Goal: Task Accomplishment & Management: Complete application form

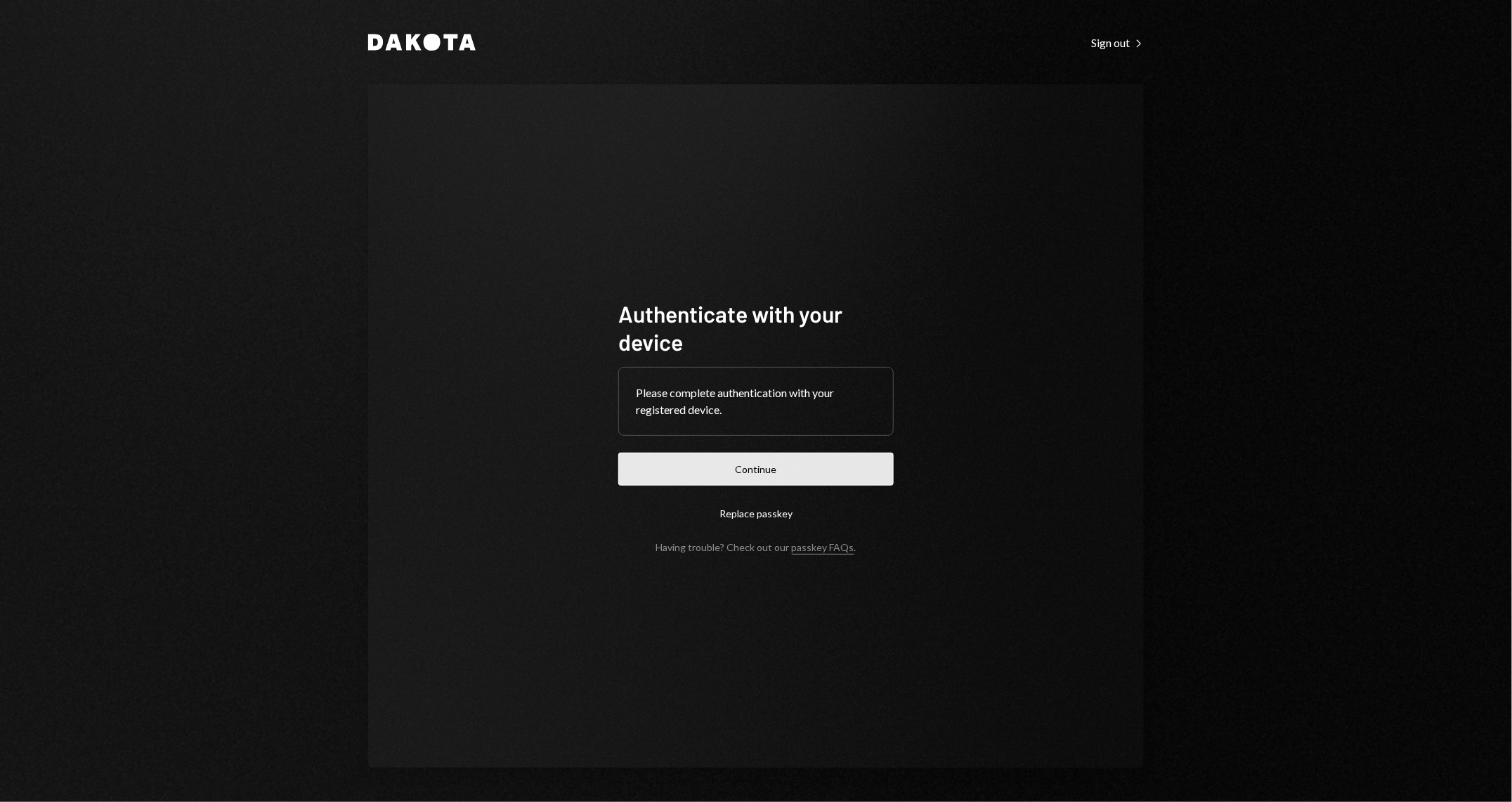
click at [720, 469] on button "Continue" at bounding box center [756, 469] width 276 height 33
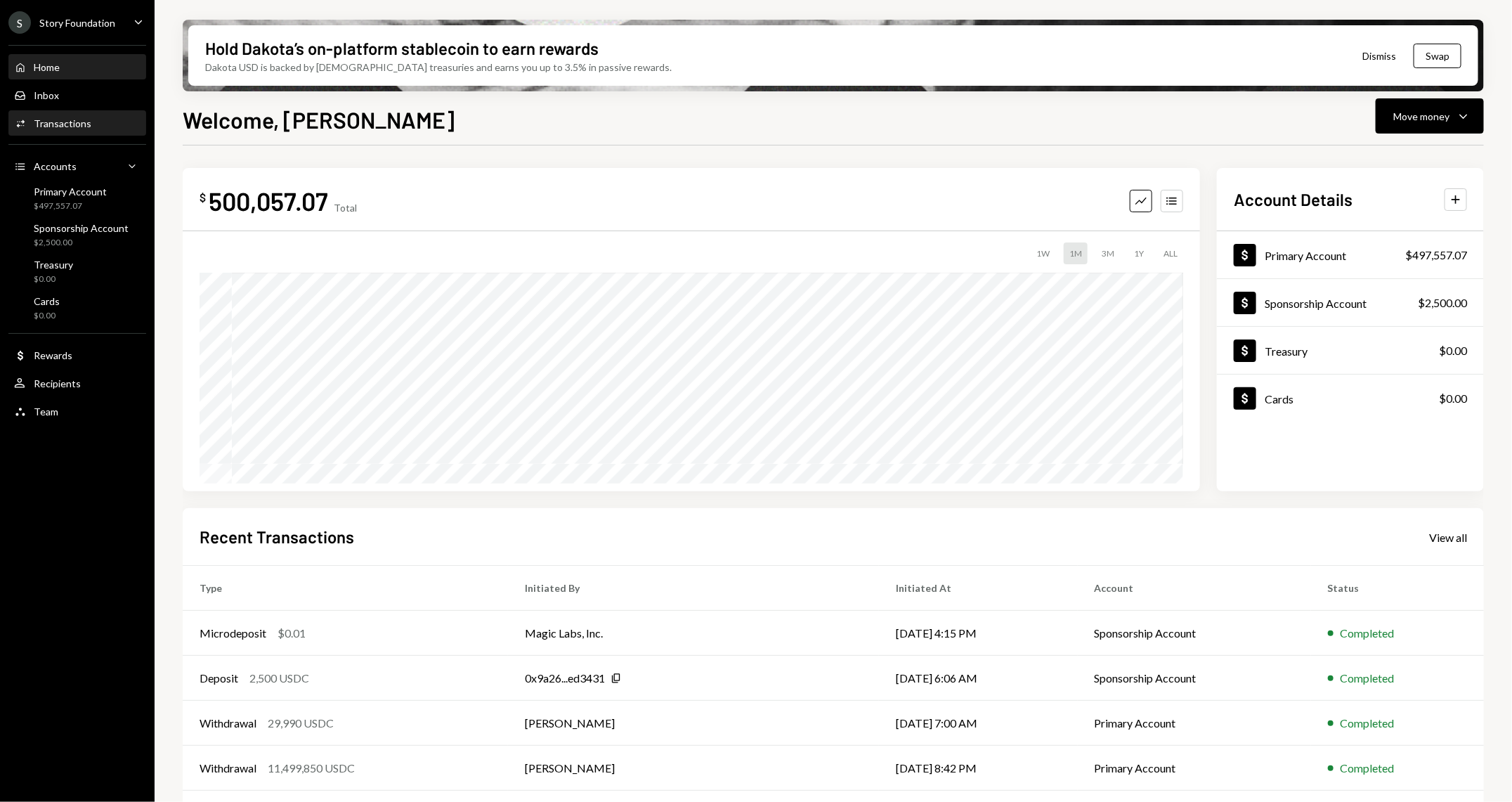
click at [87, 113] on div "Activities Transactions" at bounding box center [78, 123] width 127 height 24
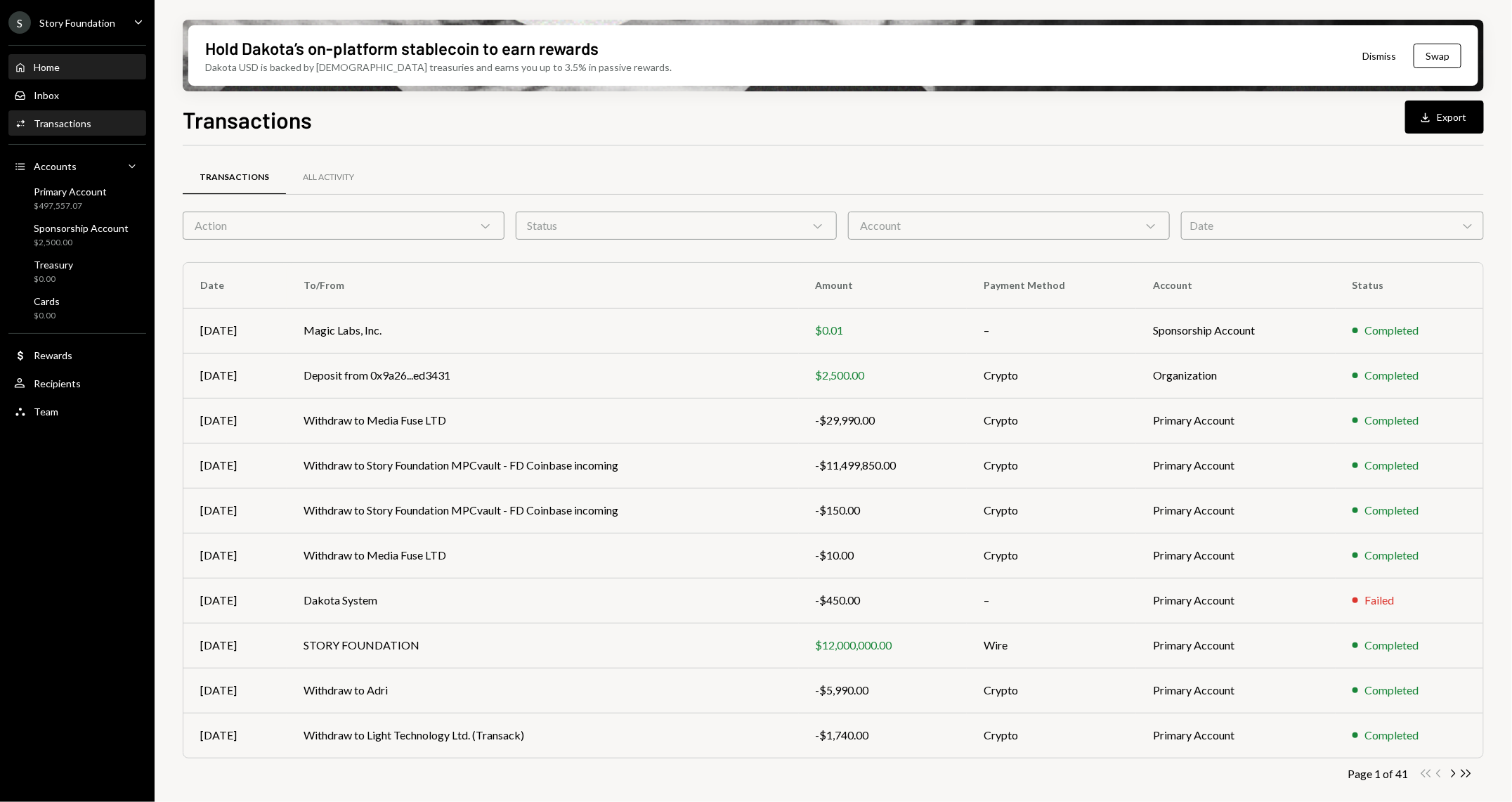
click at [62, 65] on div "Home Home" at bounding box center [78, 67] width 127 height 13
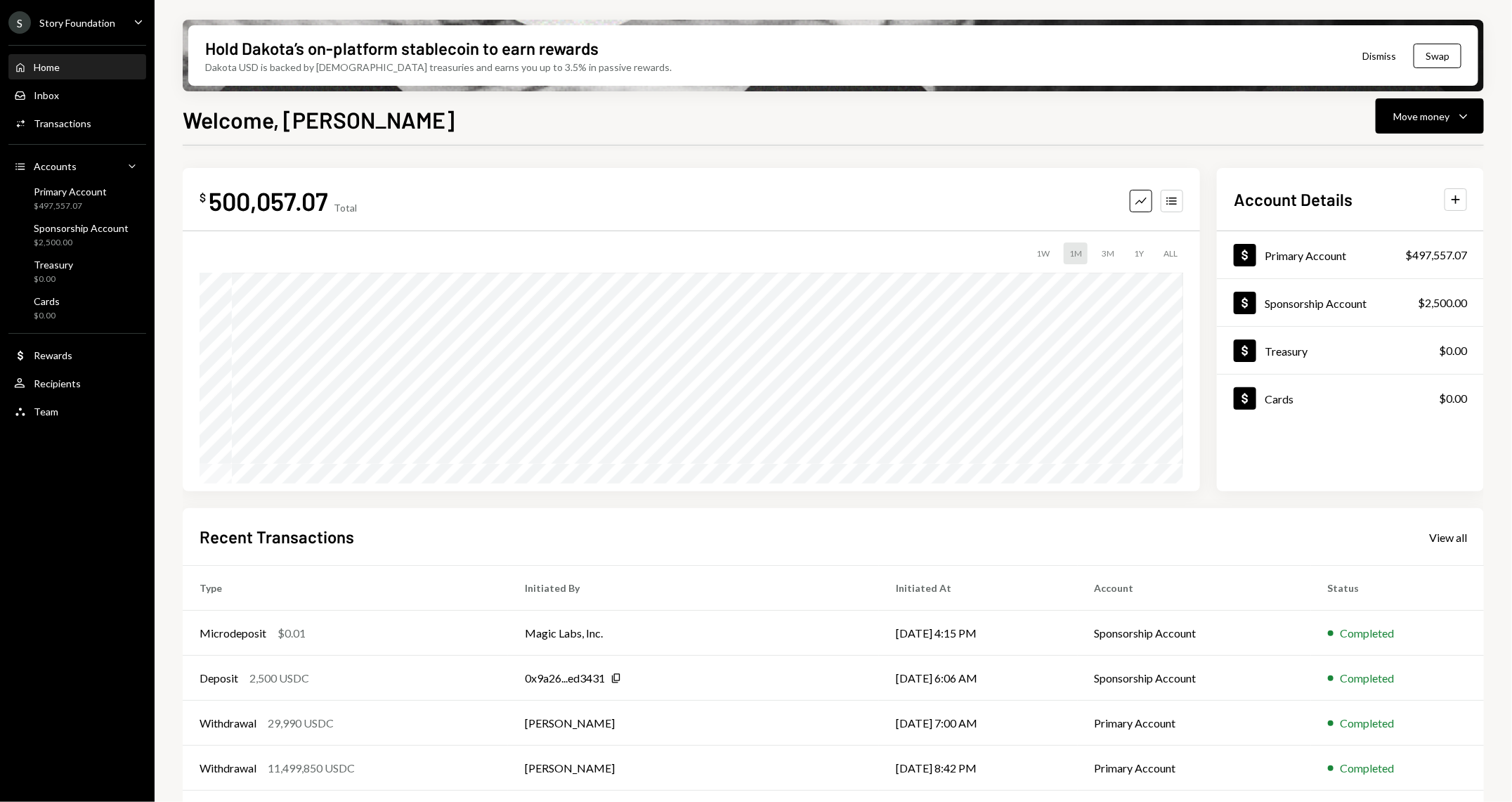
scroll to position [44, 0]
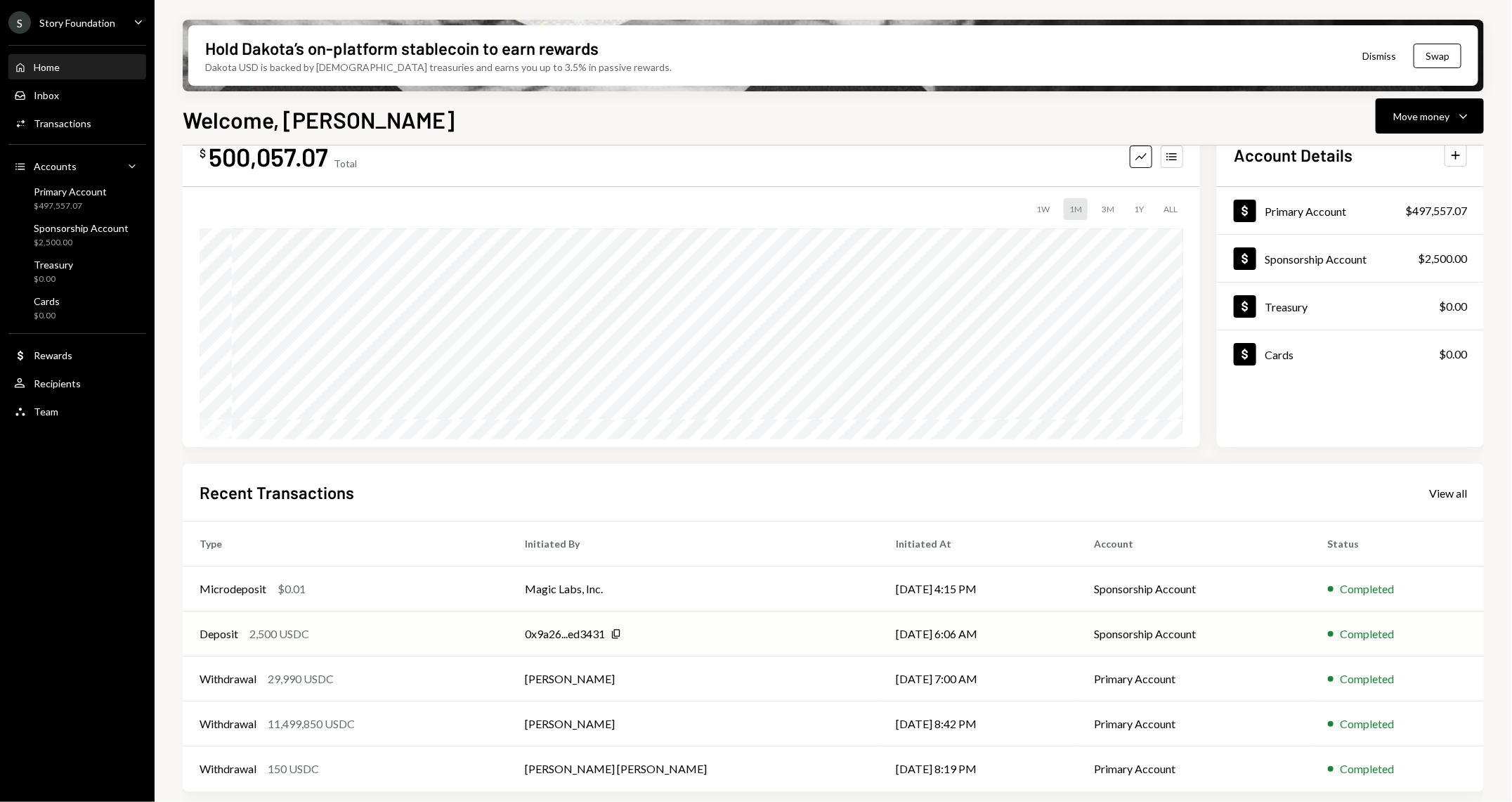
click at [302, 535] on div "2,500 USDC" at bounding box center [280, 635] width 60 height 17
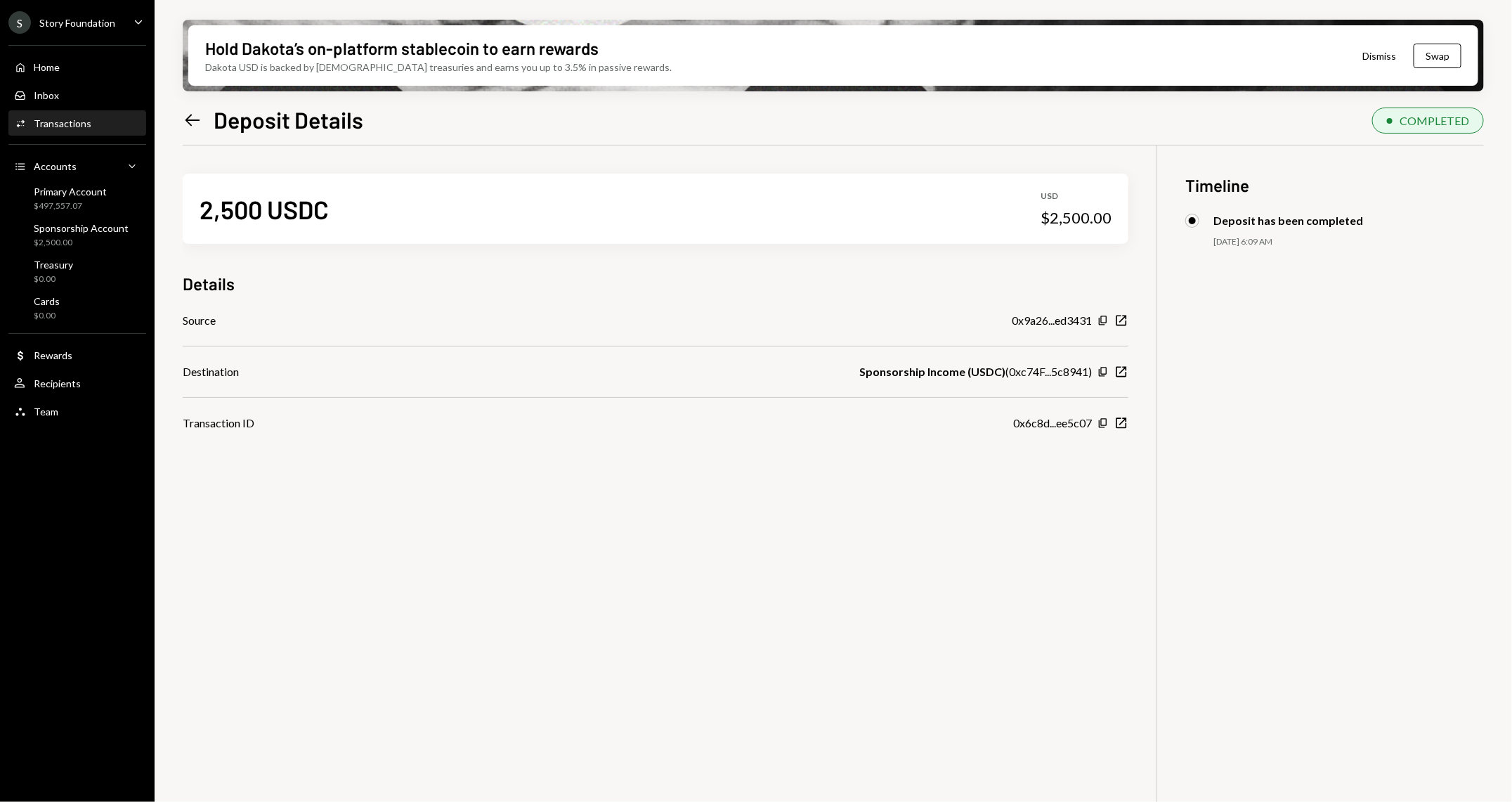
click at [80, 215] on div "Home Home Inbox Inbox Activities Transactions Accounts Accounts Caret Down Prim…" at bounding box center [77, 232] width 155 height 390
click at [79, 239] on div "$2,500.00" at bounding box center [81, 242] width 95 height 12
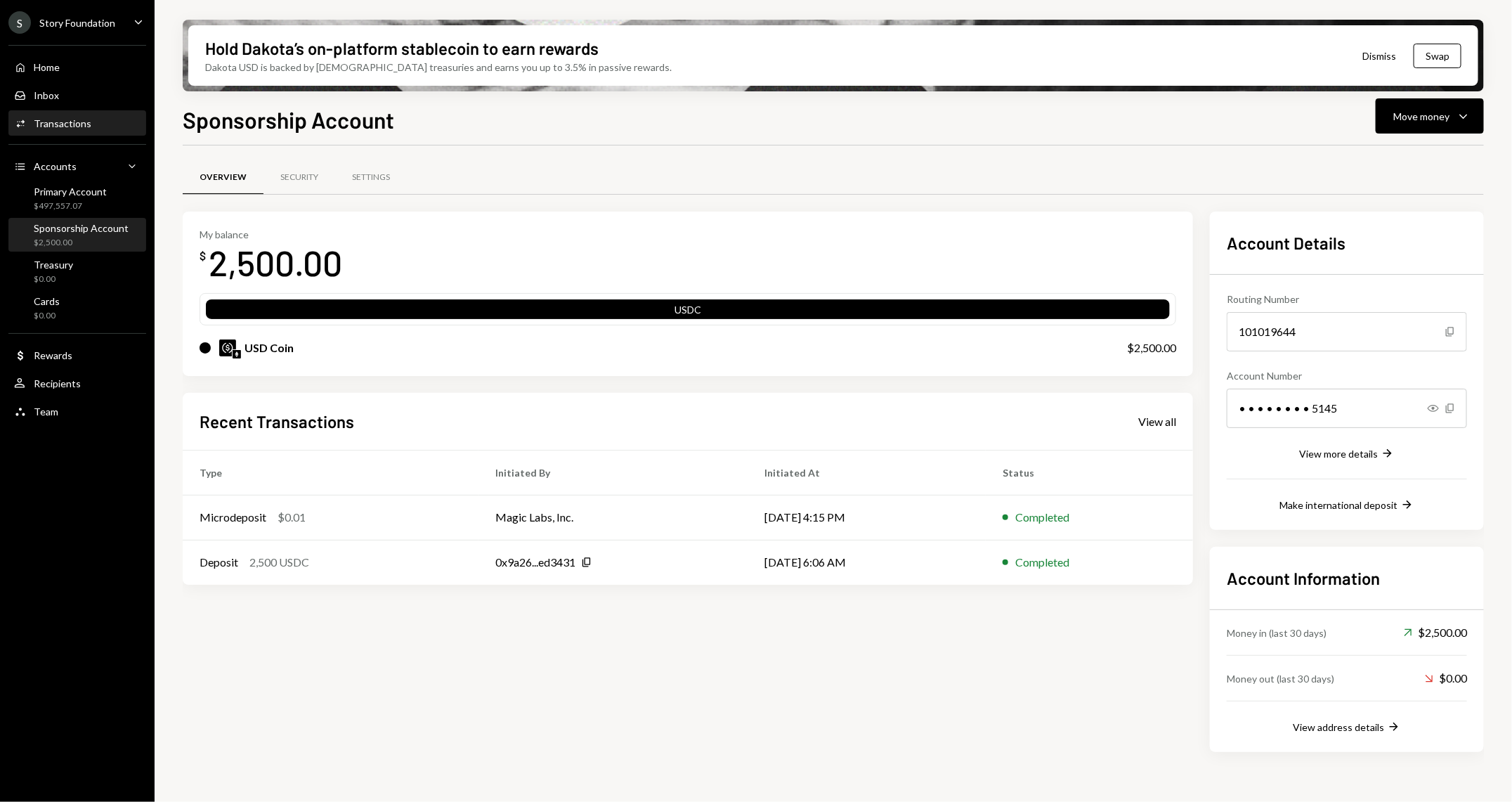
click at [82, 133] on div "Activities Transactions" at bounding box center [78, 123] width 127 height 24
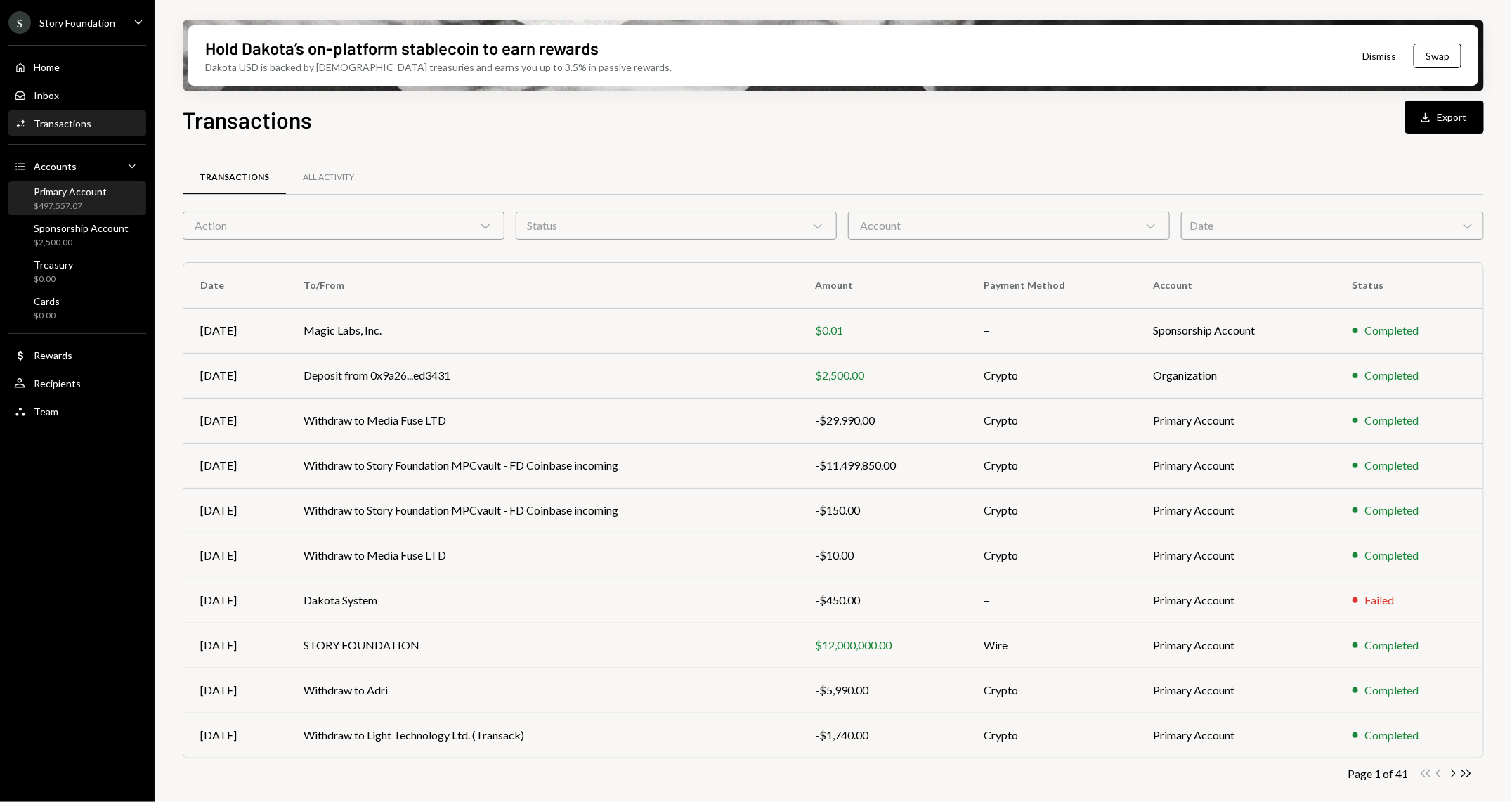
click at [64, 209] on div "$497,557.07" at bounding box center [70, 206] width 73 height 12
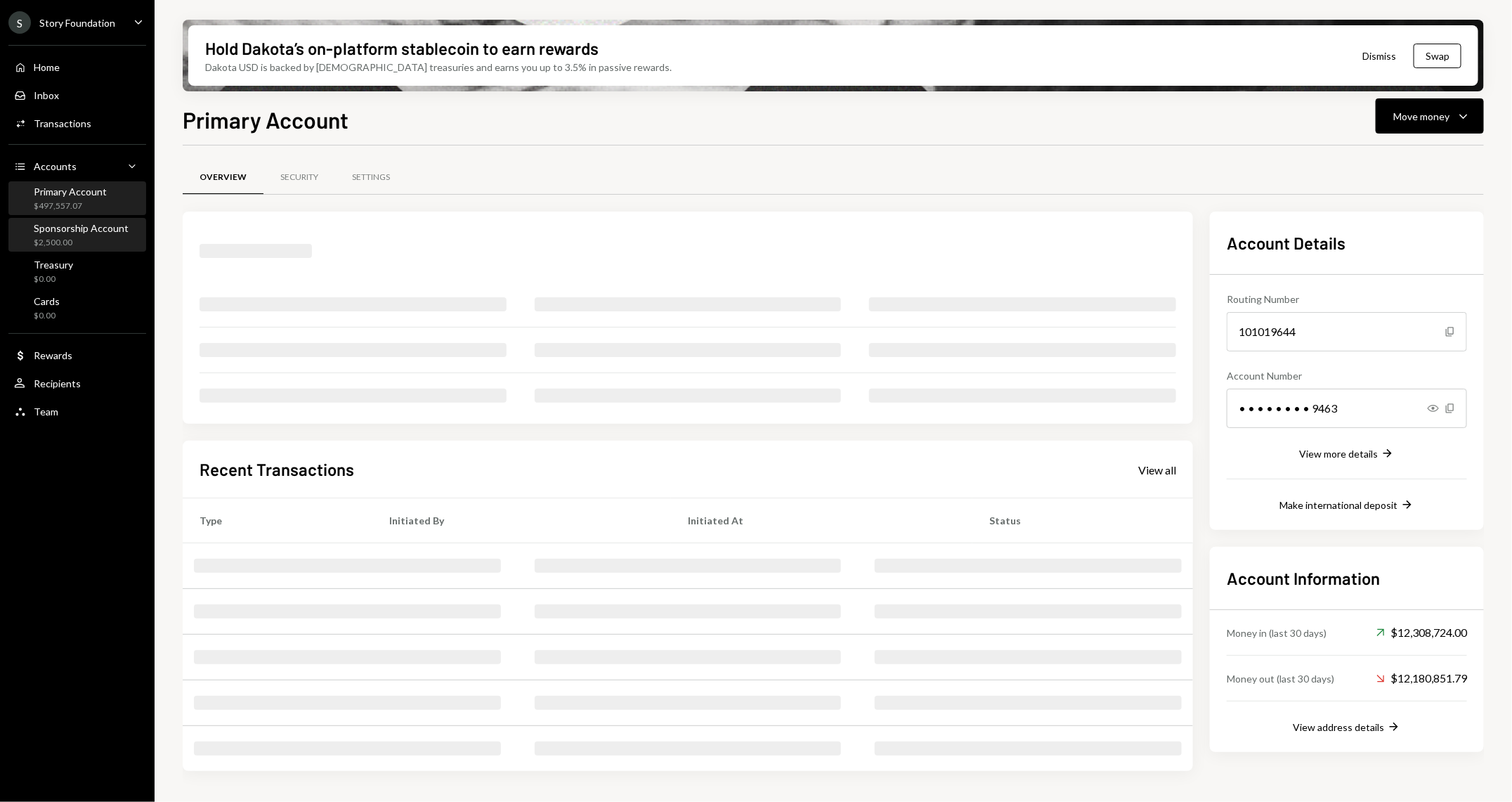
click at [64, 250] on div "Sponsorship Account $2,500.00" at bounding box center [78, 236] width 127 height 33
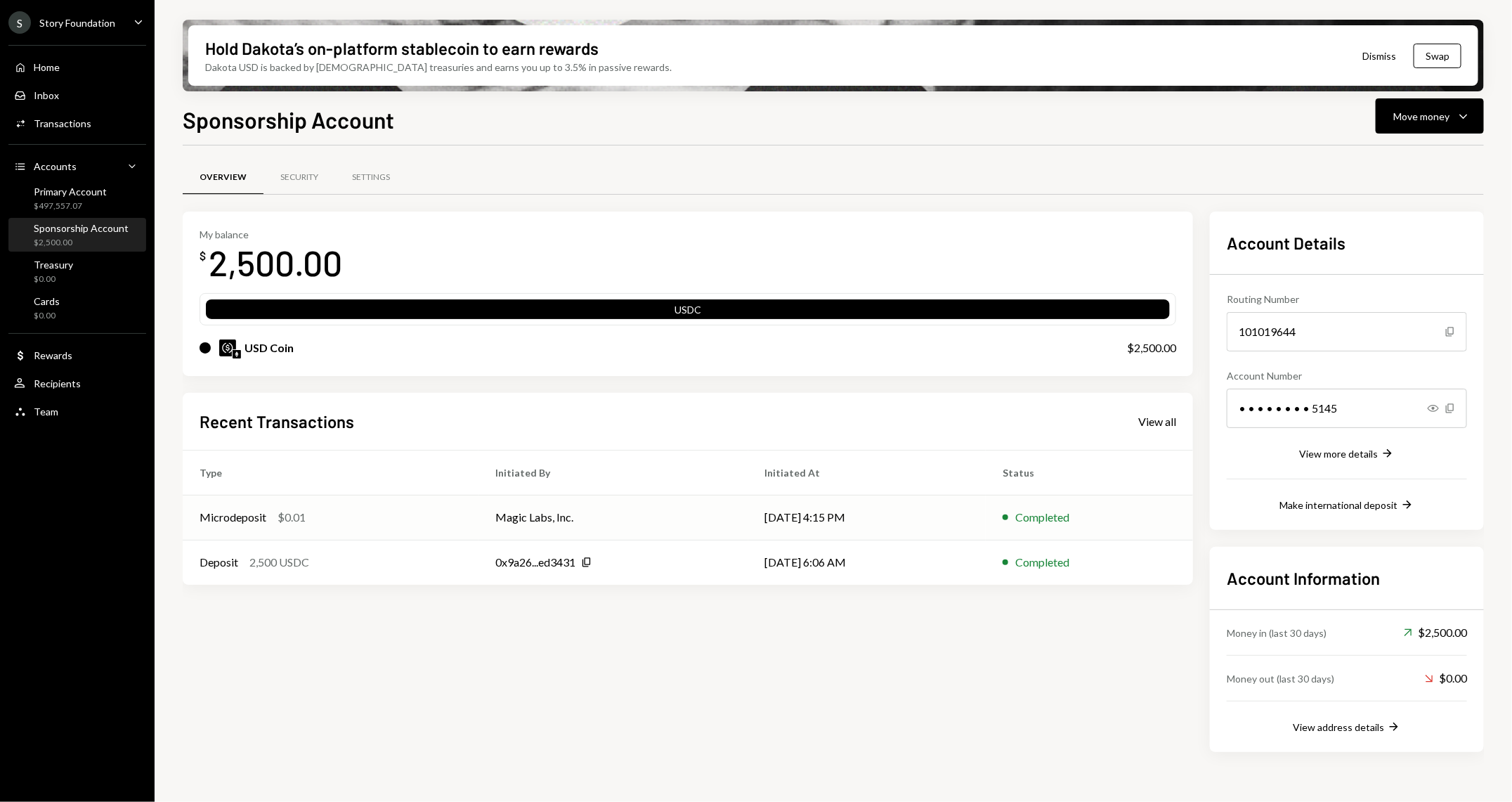
click at [312, 532] on td "Microdeposit $0.01" at bounding box center [331, 517] width 296 height 45
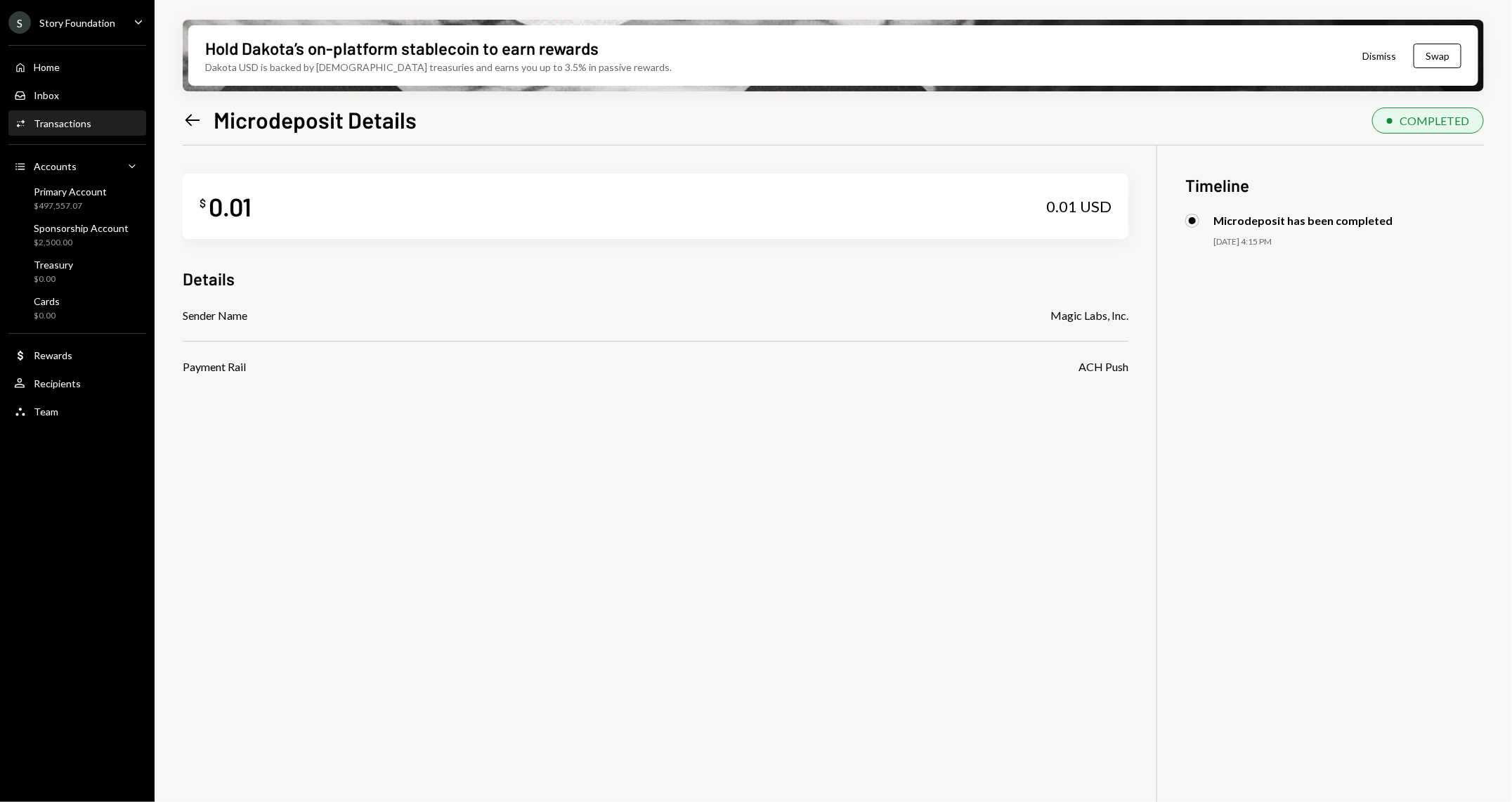
click at [168, 118] on div "Hold Dakota’s on-platform stablecoin to earn rewards Dakota USD is backed by U.…" at bounding box center [833, 401] width 1358 height 802
click at [186, 119] on icon "Left Arrow" at bounding box center [192, 120] width 19 height 19
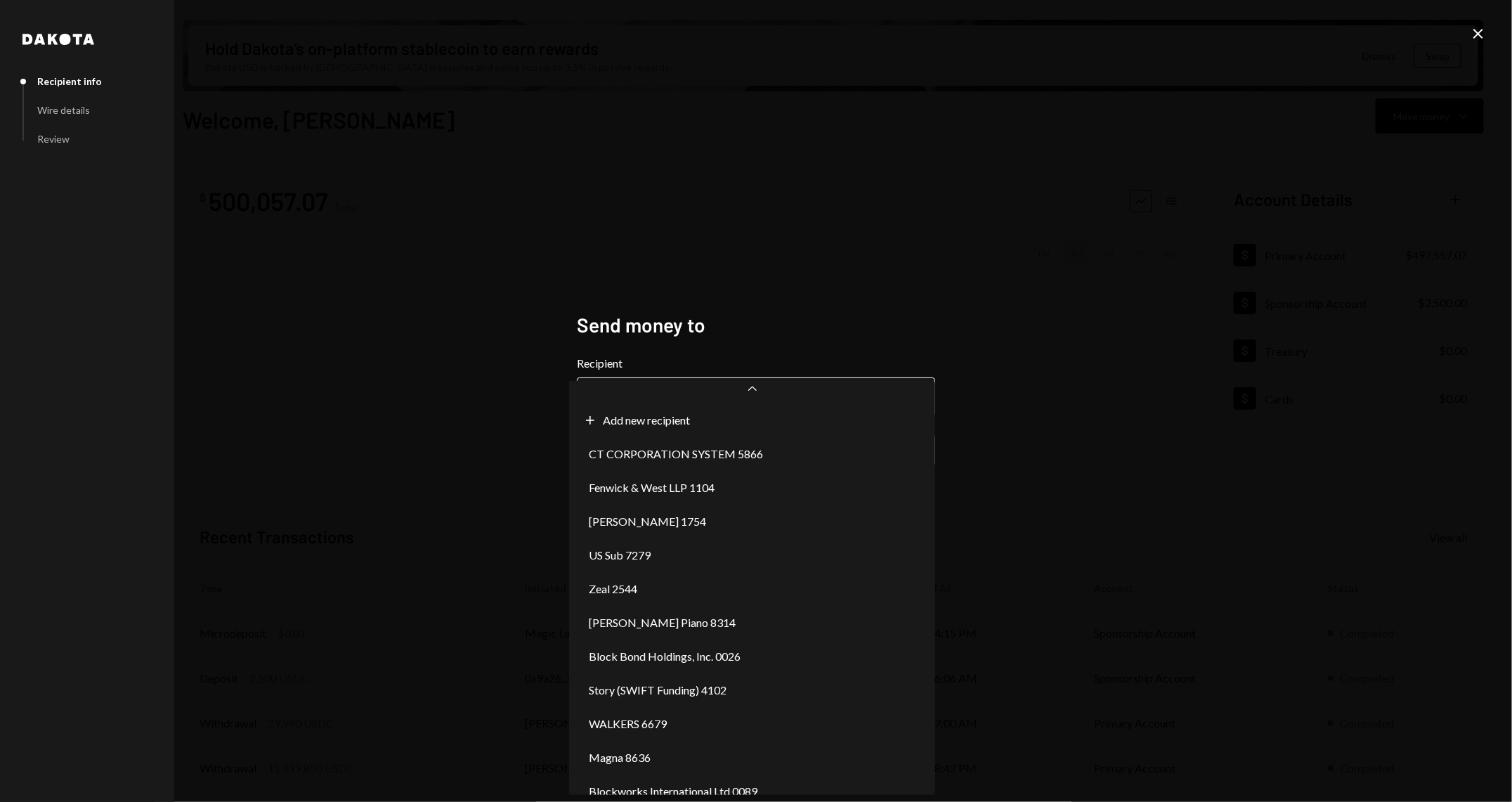
click at [749, 388] on body "S Story Foundation Caret Down Home Home Inbox Inbox Activities Transactions Acc…" at bounding box center [756, 401] width 1512 height 802
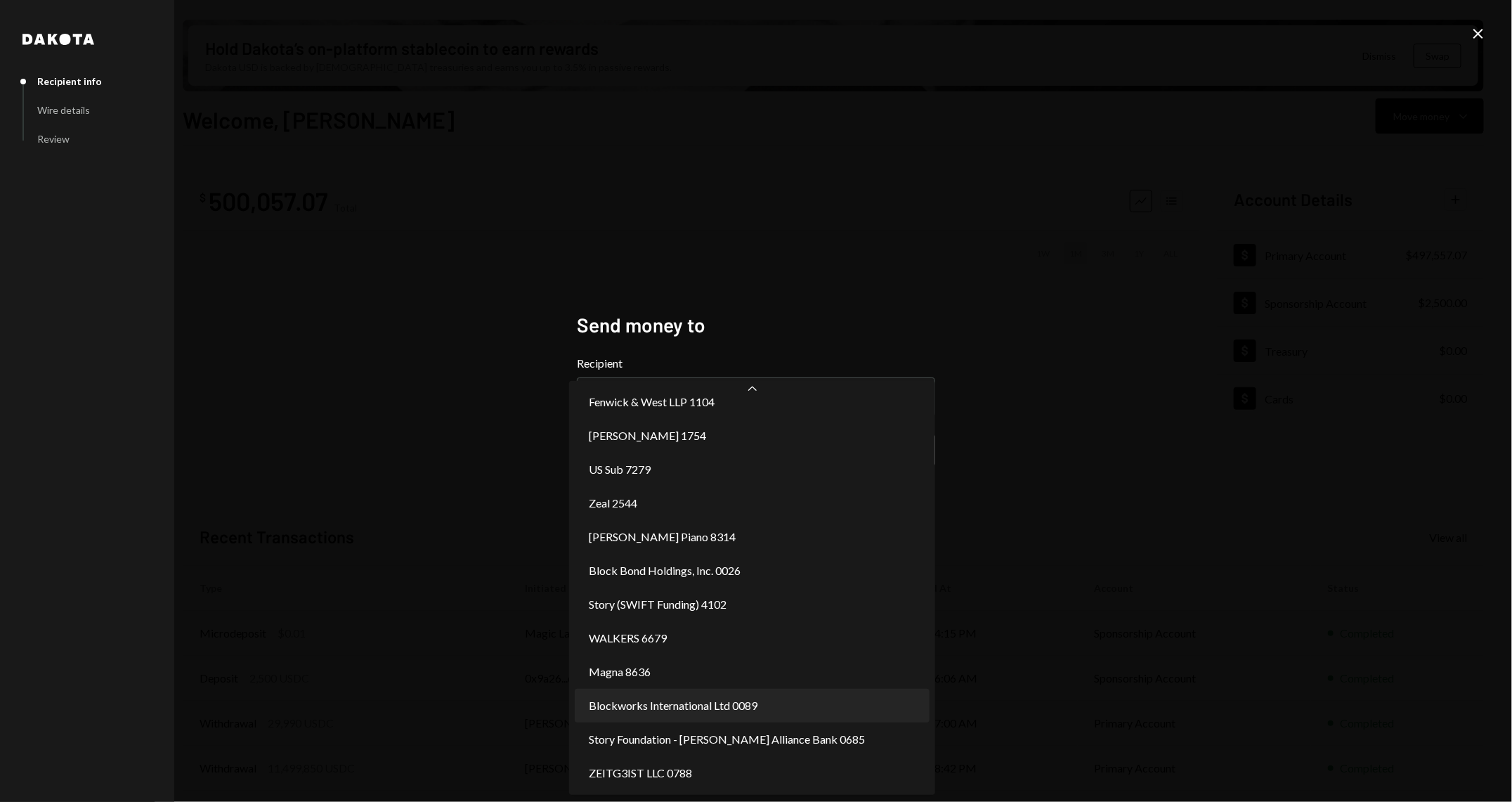
select select "**********"
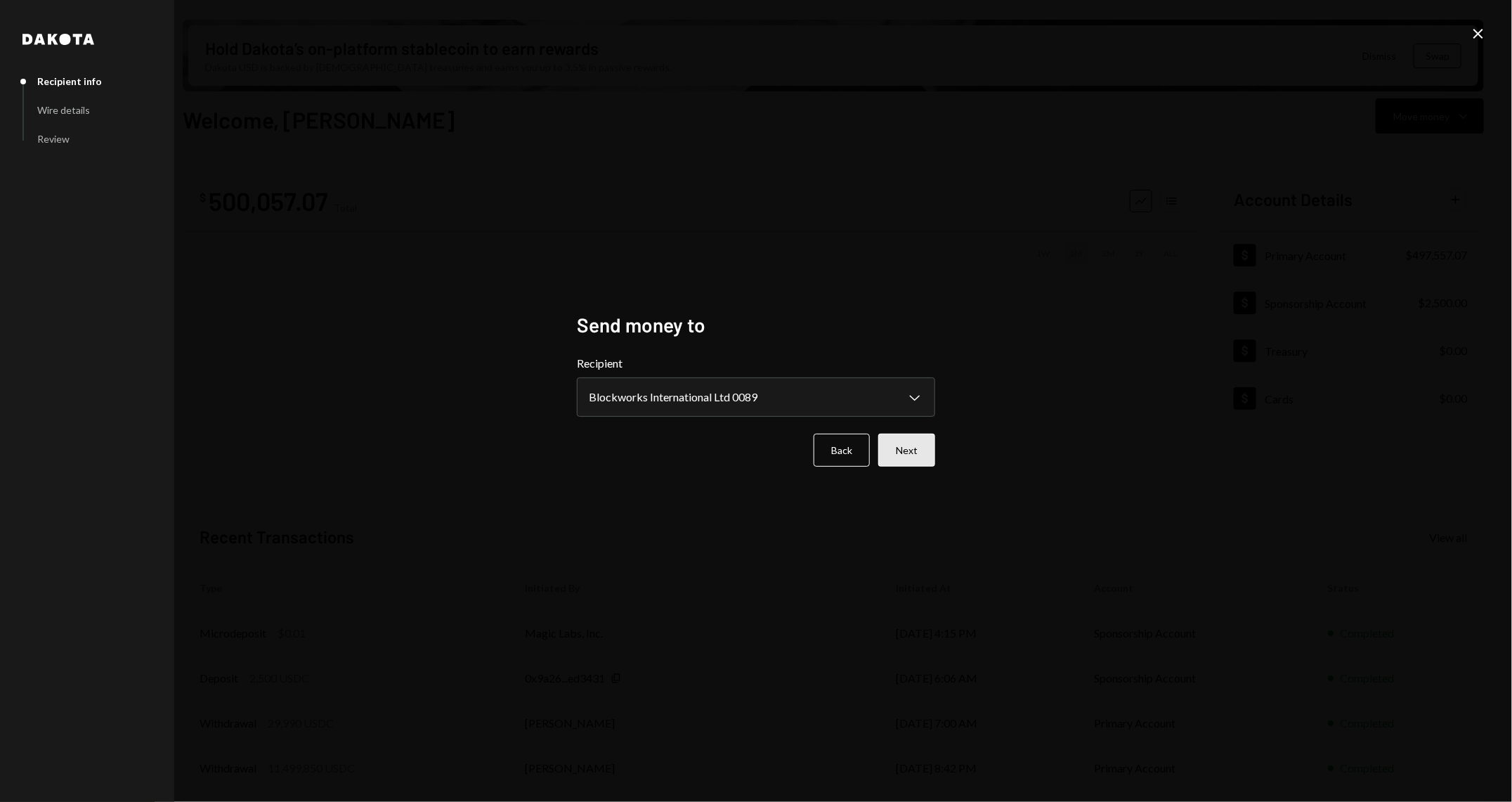
click at [910, 444] on button "Next" at bounding box center [906, 450] width 57 height 33
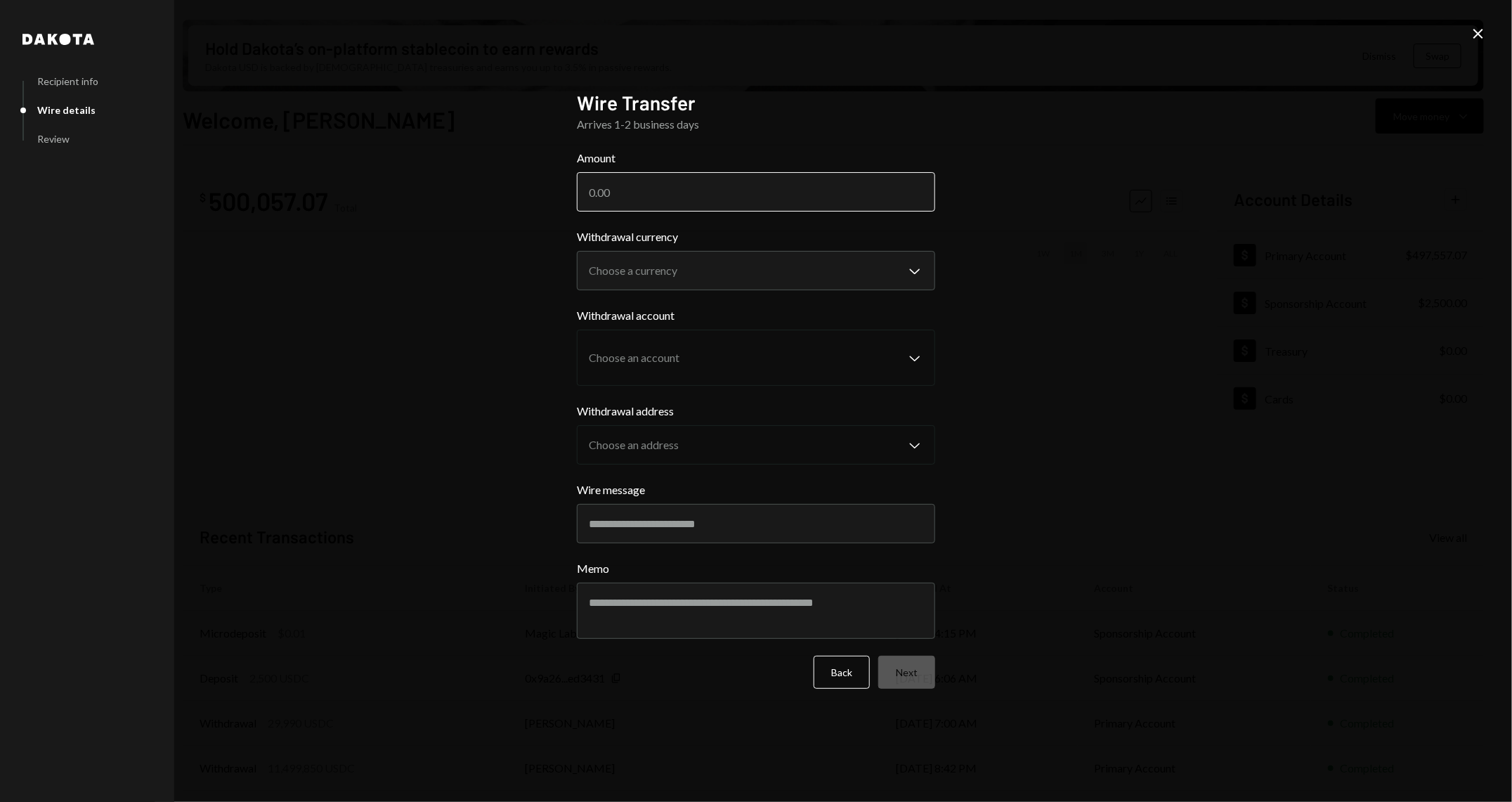
click at [684, 195] on input "Amount" at bounding box center [756, 191] width 359 height 39
type input "30000"
click at [683, 276] on body "S Story Foundation Caret Down Home Home Inbox Inbox Activities Transactions Acc…" at bounding box center [756, 401] width 1512 height 802
select select "****"
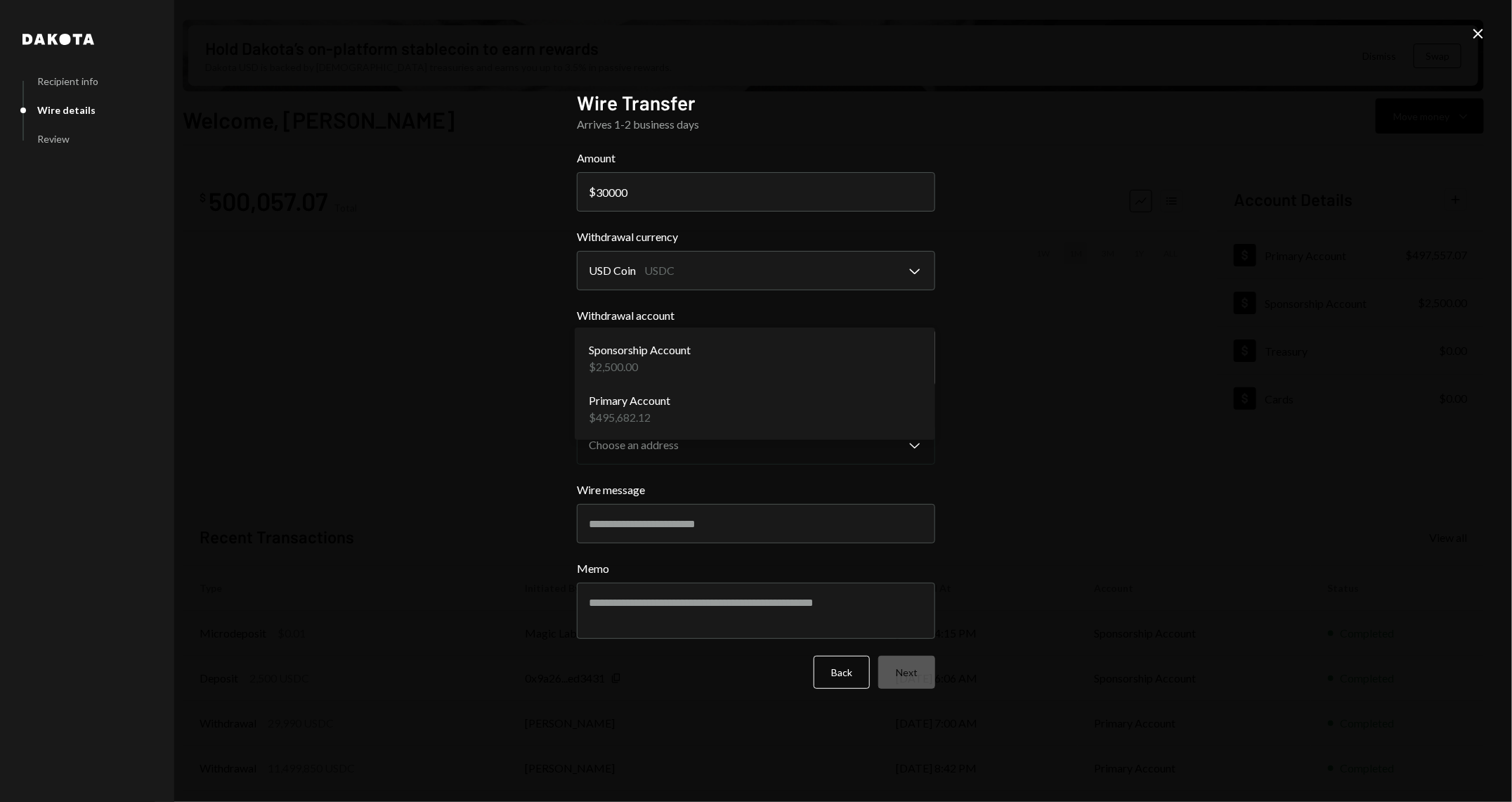
click at [685, 366] on body "S Story Foundation Caret Down Home Home Inbox Inbox Activities Transactions Acc…" at bounding box center [756, 401] width 1512 height 802
select select "**********"
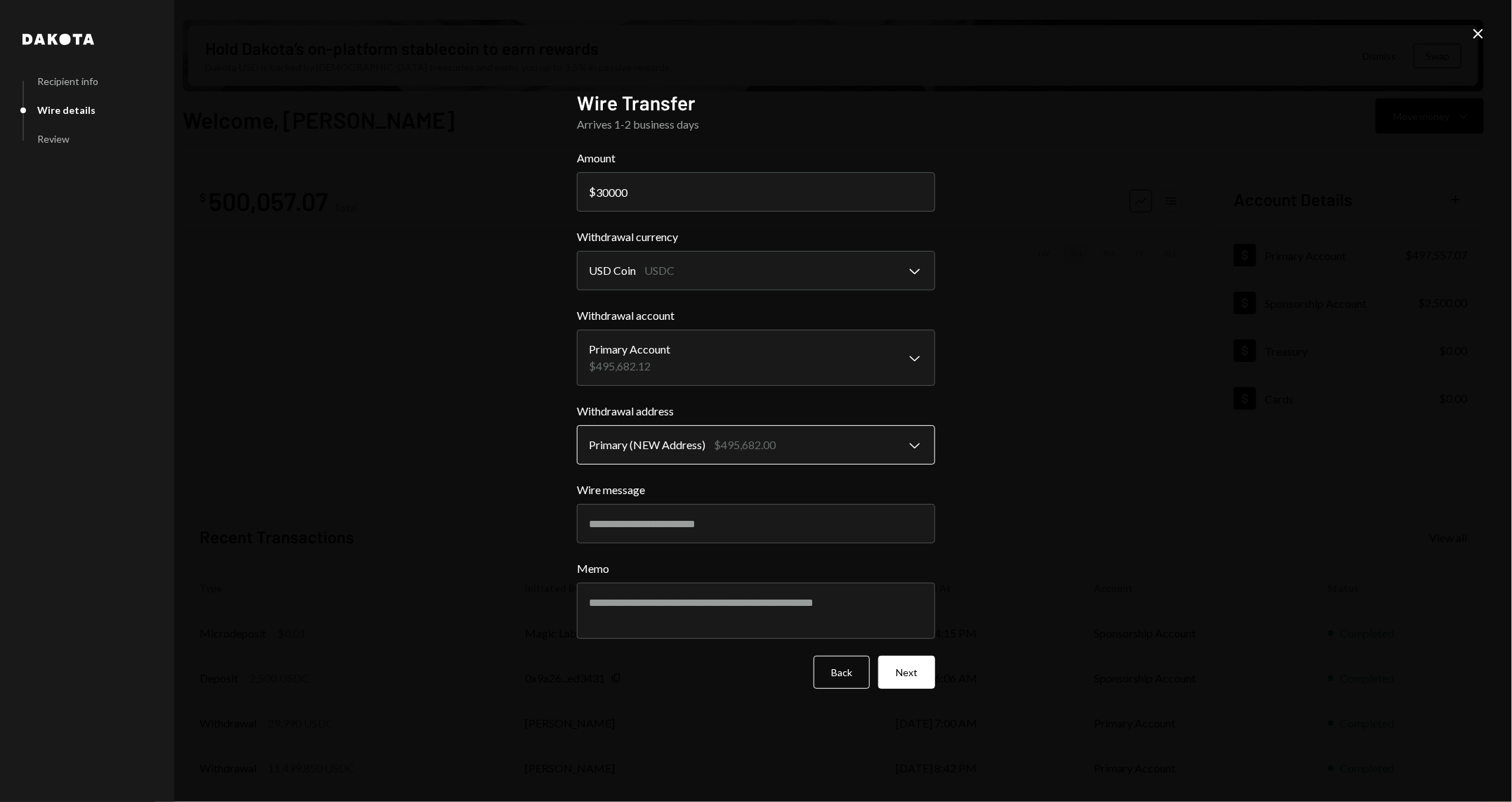
click at [773, 453] on body "S Story Foundation Caret Down Home Home Inbox Inbox Activities Transactions Acc…" at bounding box center [756, 401] width 1512 height 802
click at [726, 194] on input "30000" at bounding box center [756, 191] width 359 height 39
click at [610, 192] on input "30000" at bounding box center [756, 191] width 359 height 39
click at [615, 192] on input "30000" at bounding box center [756, 191] width 359 height 39
type input "300000"
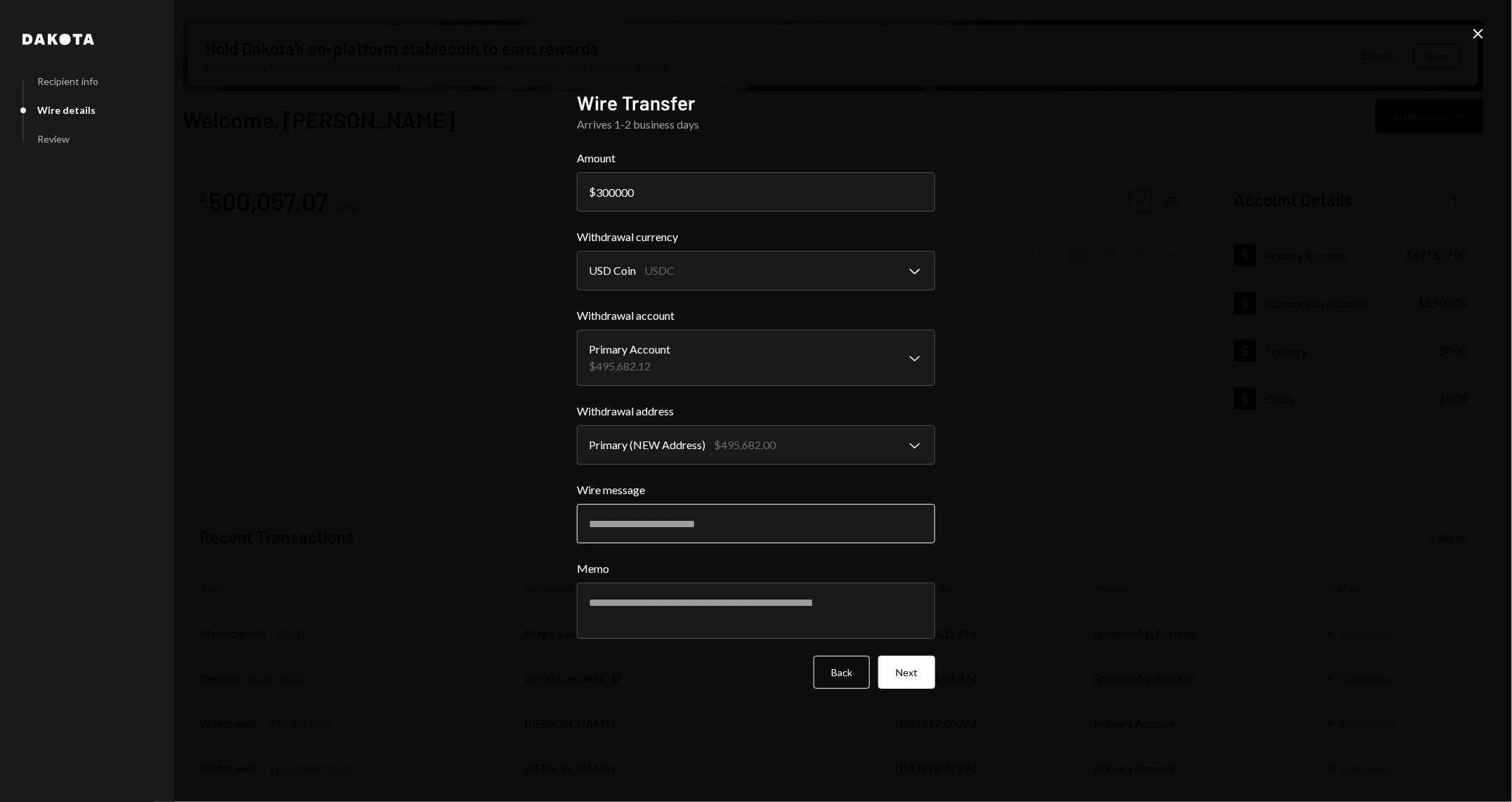
click at [681, 535] on input "Wire message" at bounding box center [756, 523] width 359 height 39
paste input "**********"
type input "**********"
click at [681, 608] on textarea "Memo" at bounding box center [756, 611] width 359 height 56
paste textarea "**********"
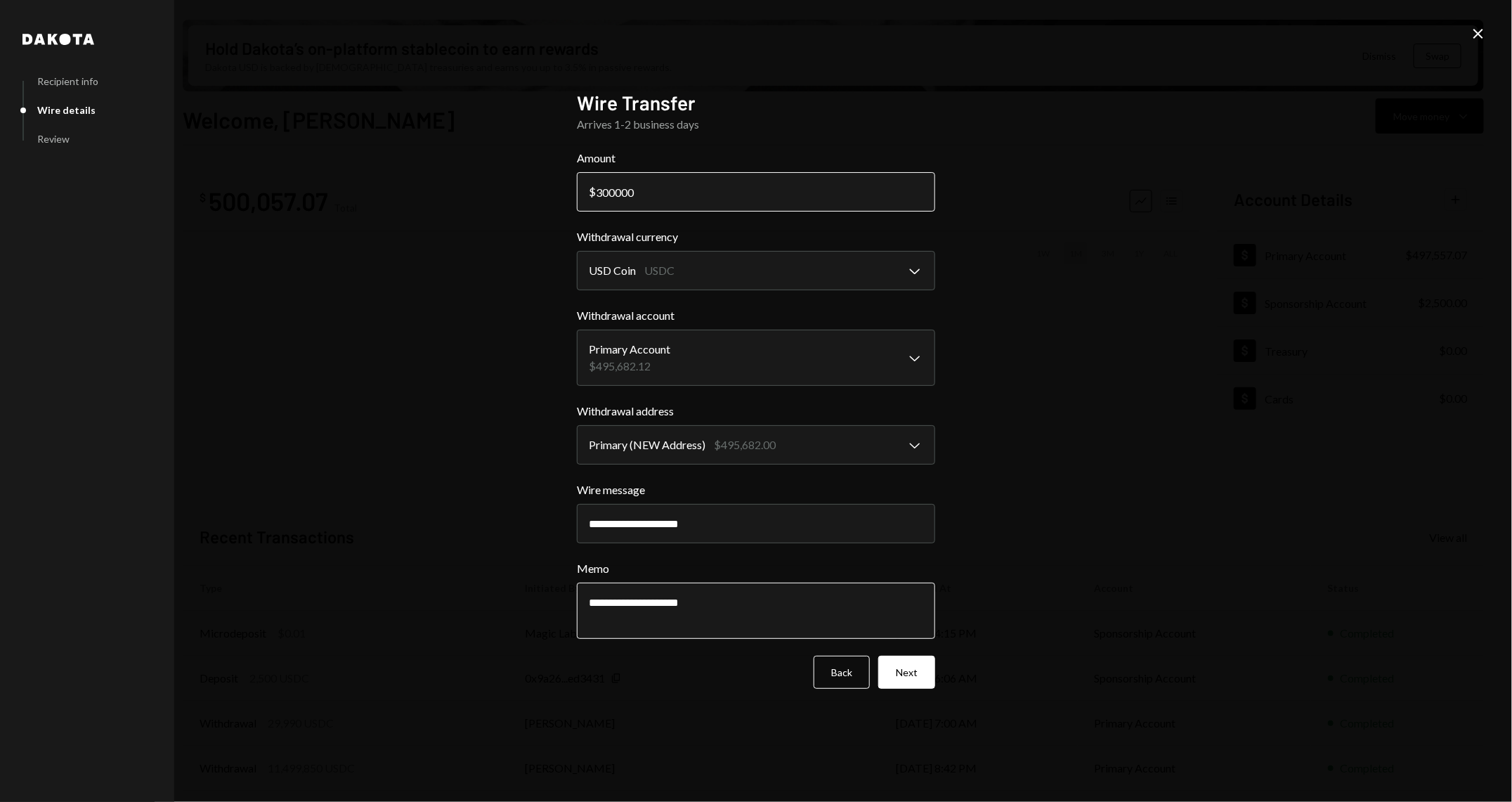
type textarea "**********"
click at [613, 191] on input "300000" at bounding box center [756, 191] width 359 height 39
click at [648, 188] on input "300000" at bounding box center [756, 191] width 359 height 39
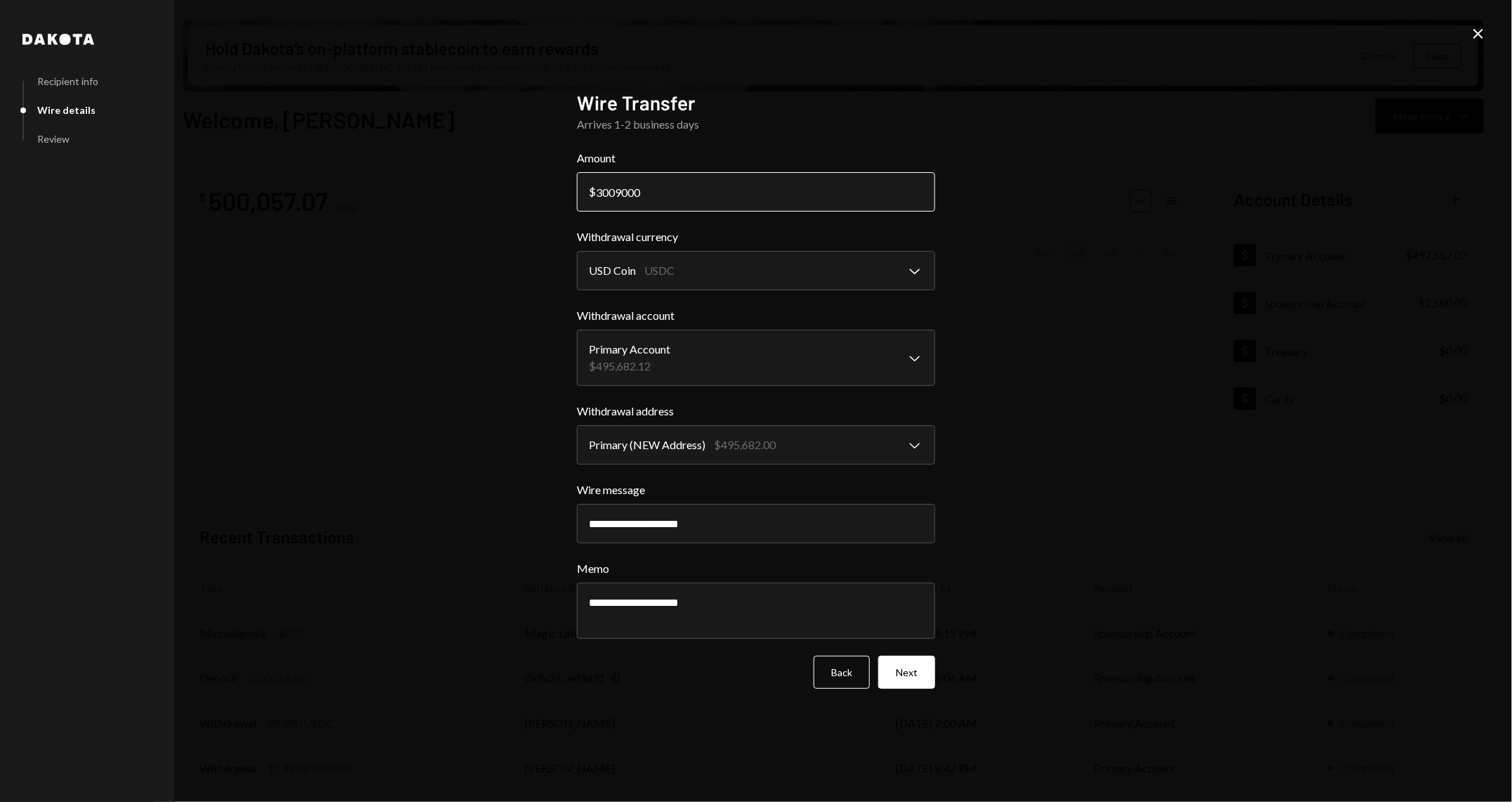
type input "300000"
click at [904, 676] on button "Next" at bounding box center [906, 672] width 57 height 33
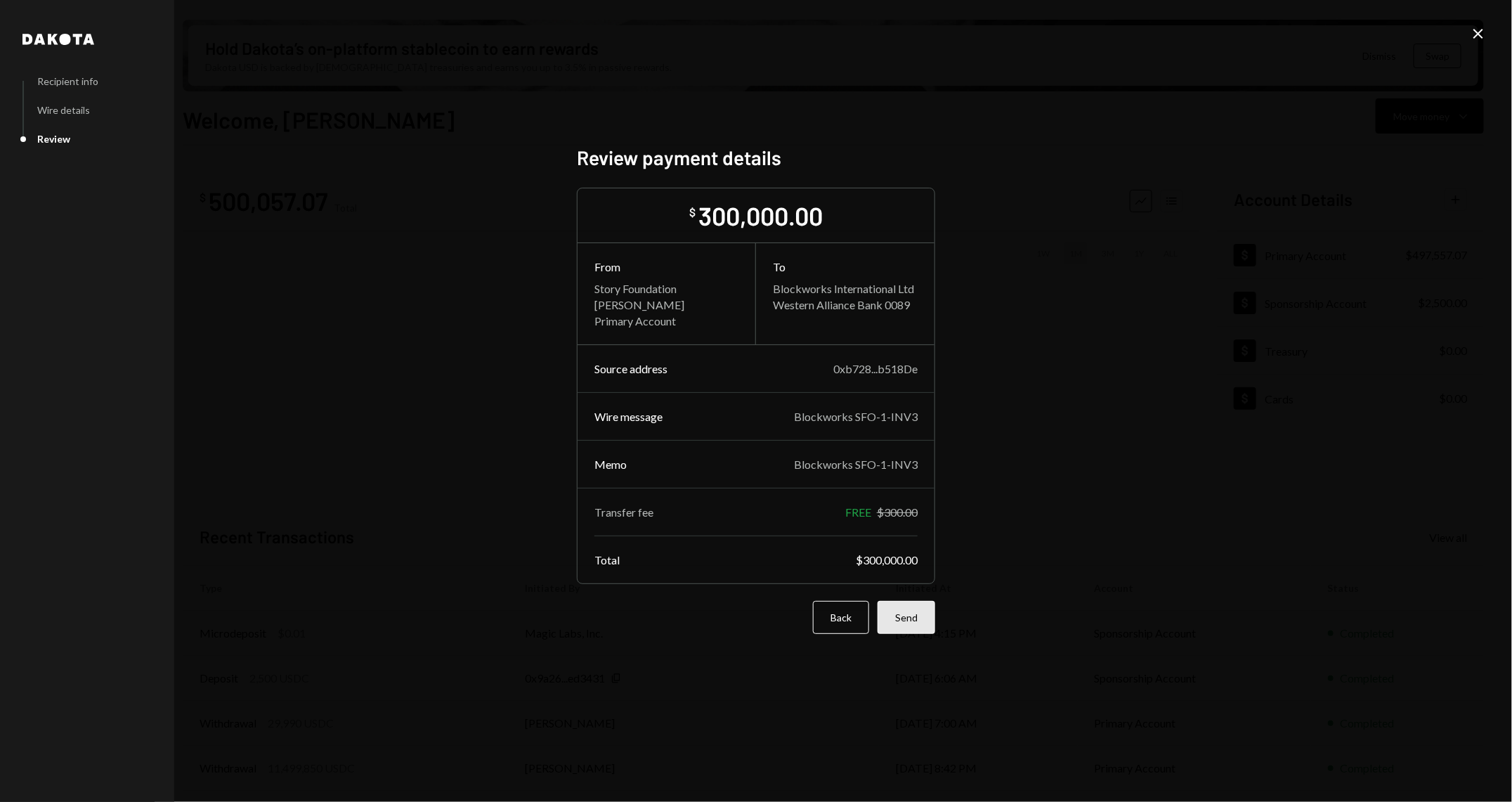
click at [910, 624] on button "Send" at bounding box center [906, 617] width 58 height 33
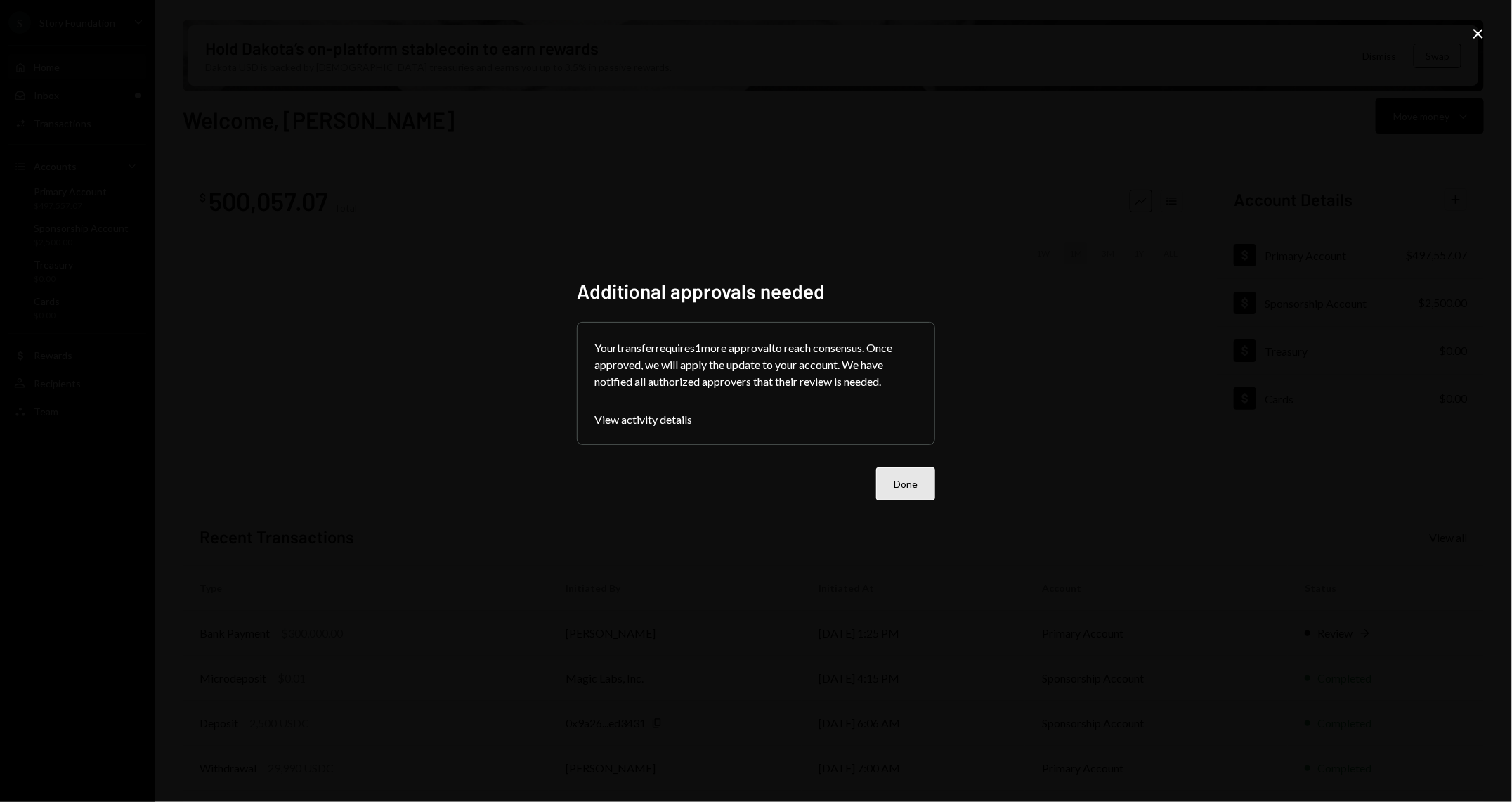
click at [891, 484] on button "Done" at bounding box center [905, 484] width 59 height 33
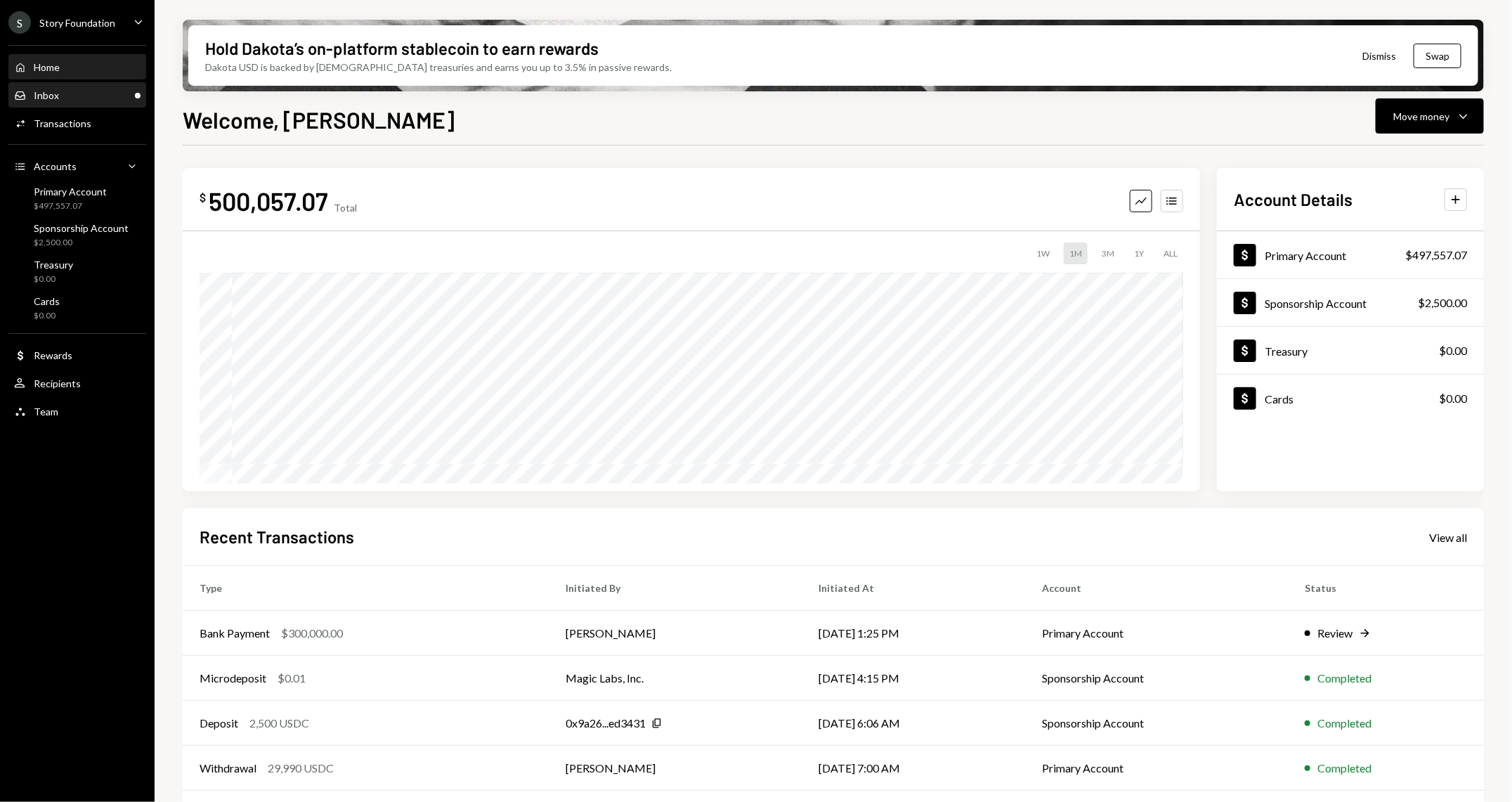
click at [37, 101] on div "Inbox Inbox" at bounding box center [37, 95] width 45 height 13
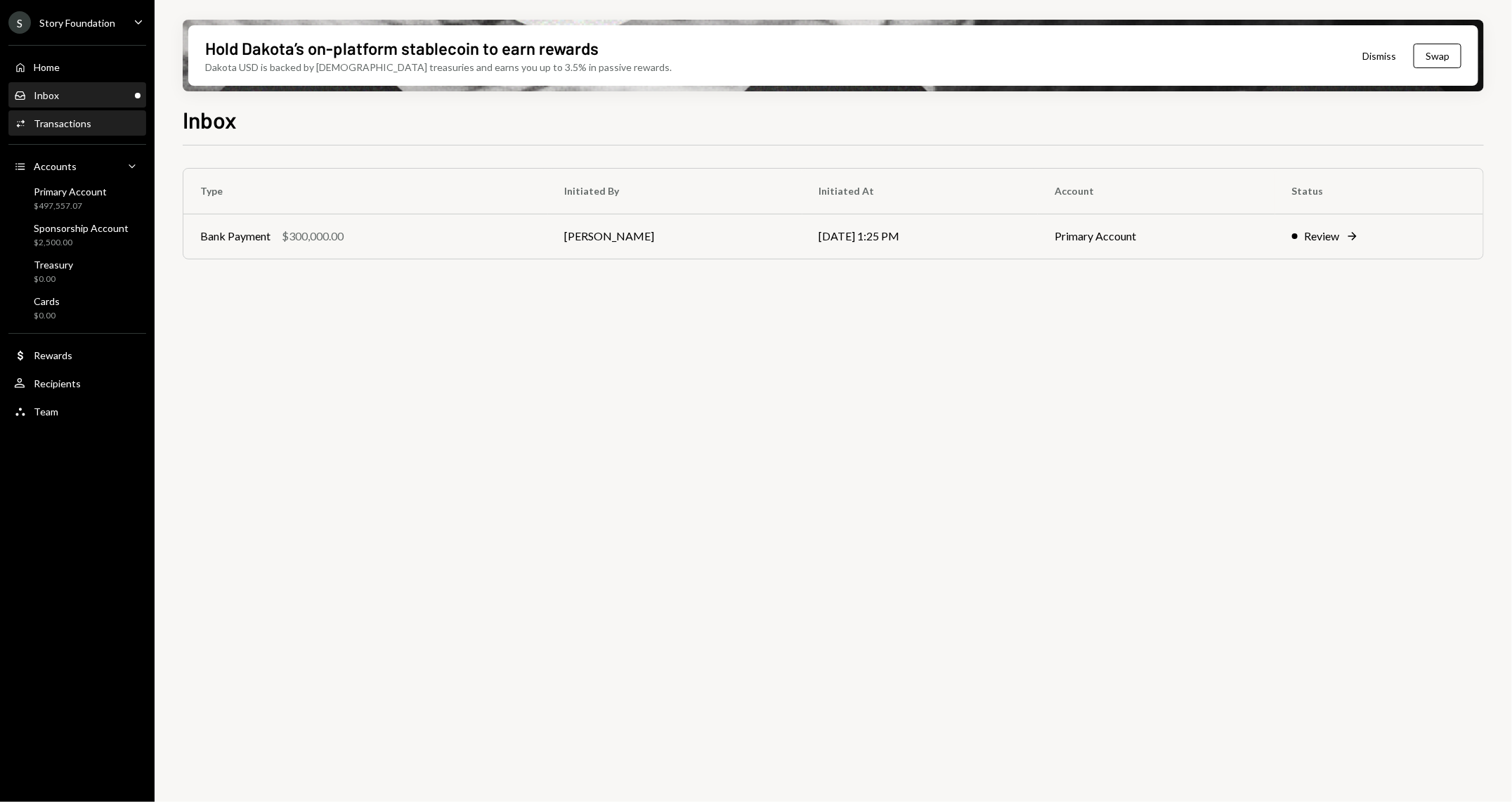
click at [80, 121] on div "Transactions" at bounding box center [62, 123] width 58 height 12
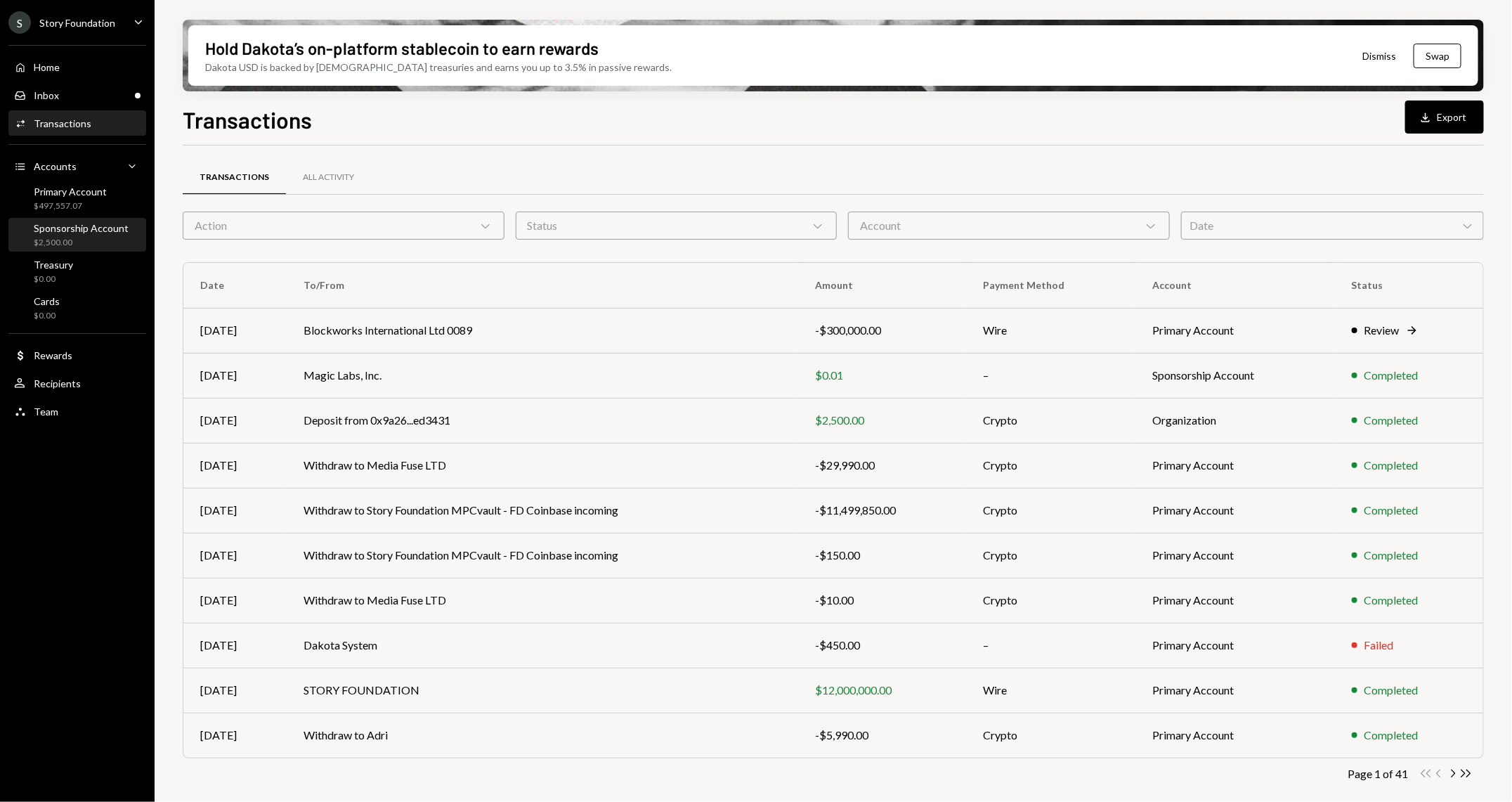
click at [94, 229] on div "Sponsorship Account" at bounding box center [81, 228] width 95 height 12
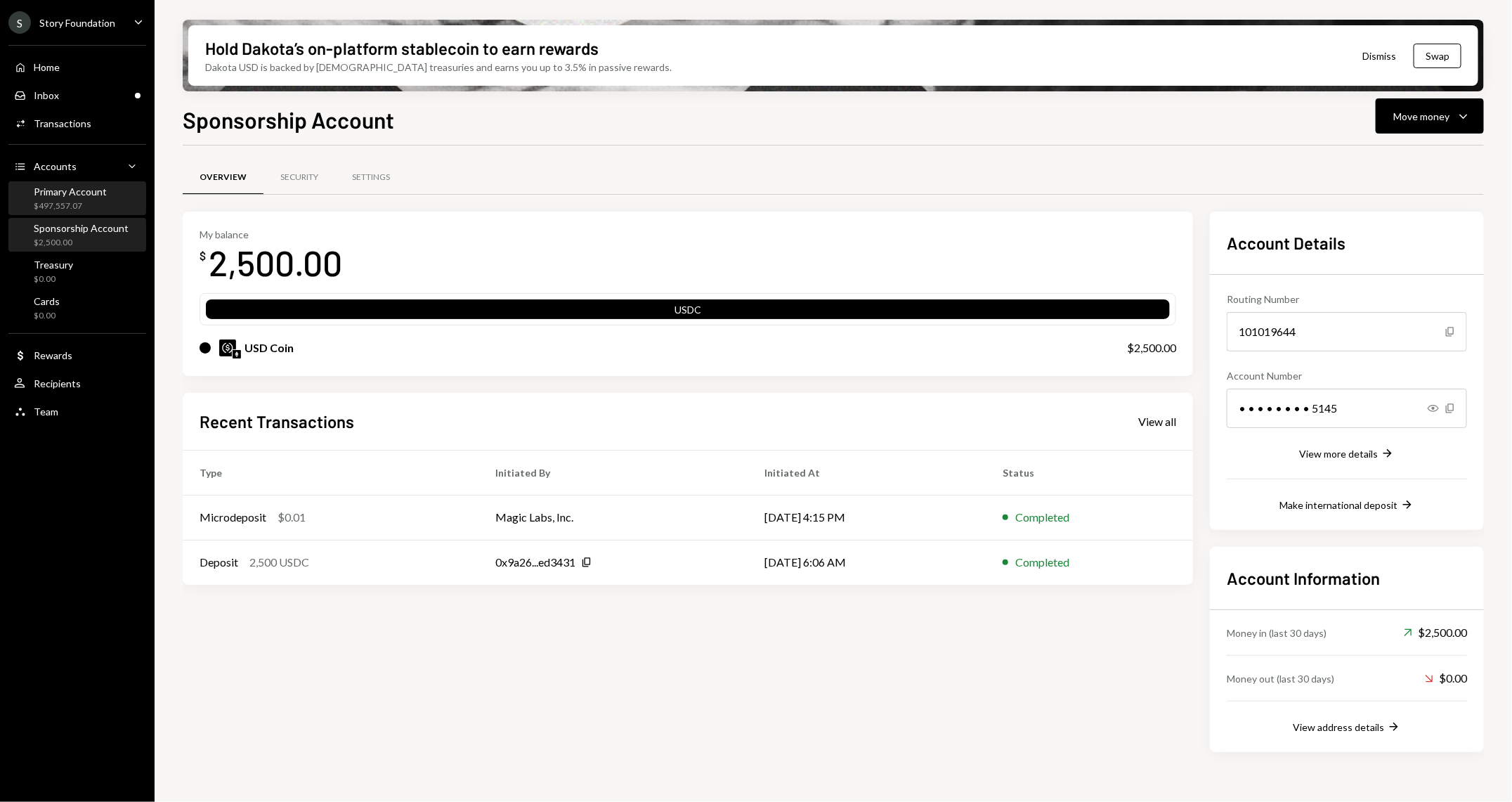
click at [83, 183] on div "Primary Account $497,557.07" at bounding box center [78, 199] width 127 height 33
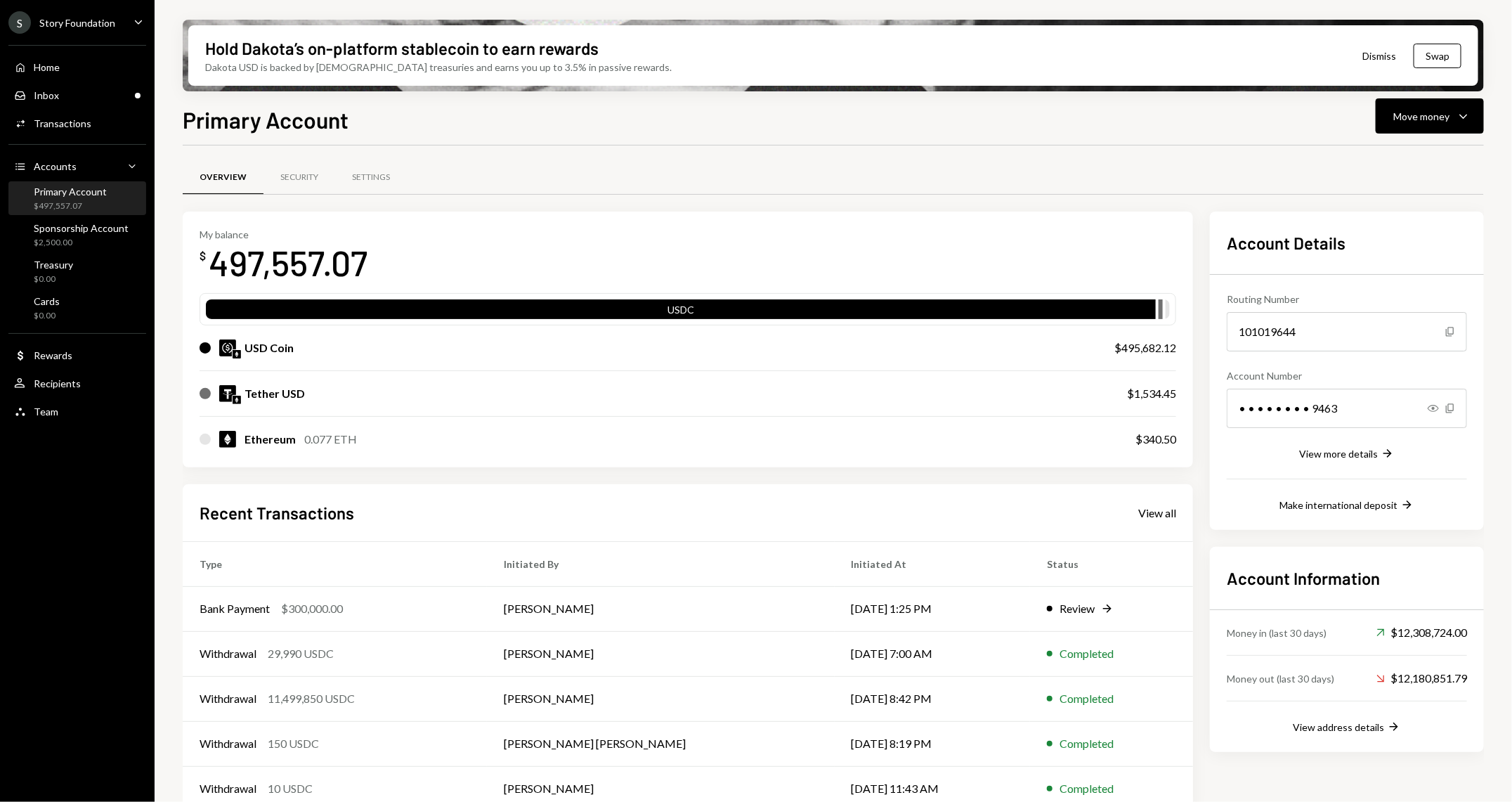
scroll to position [19, 0]
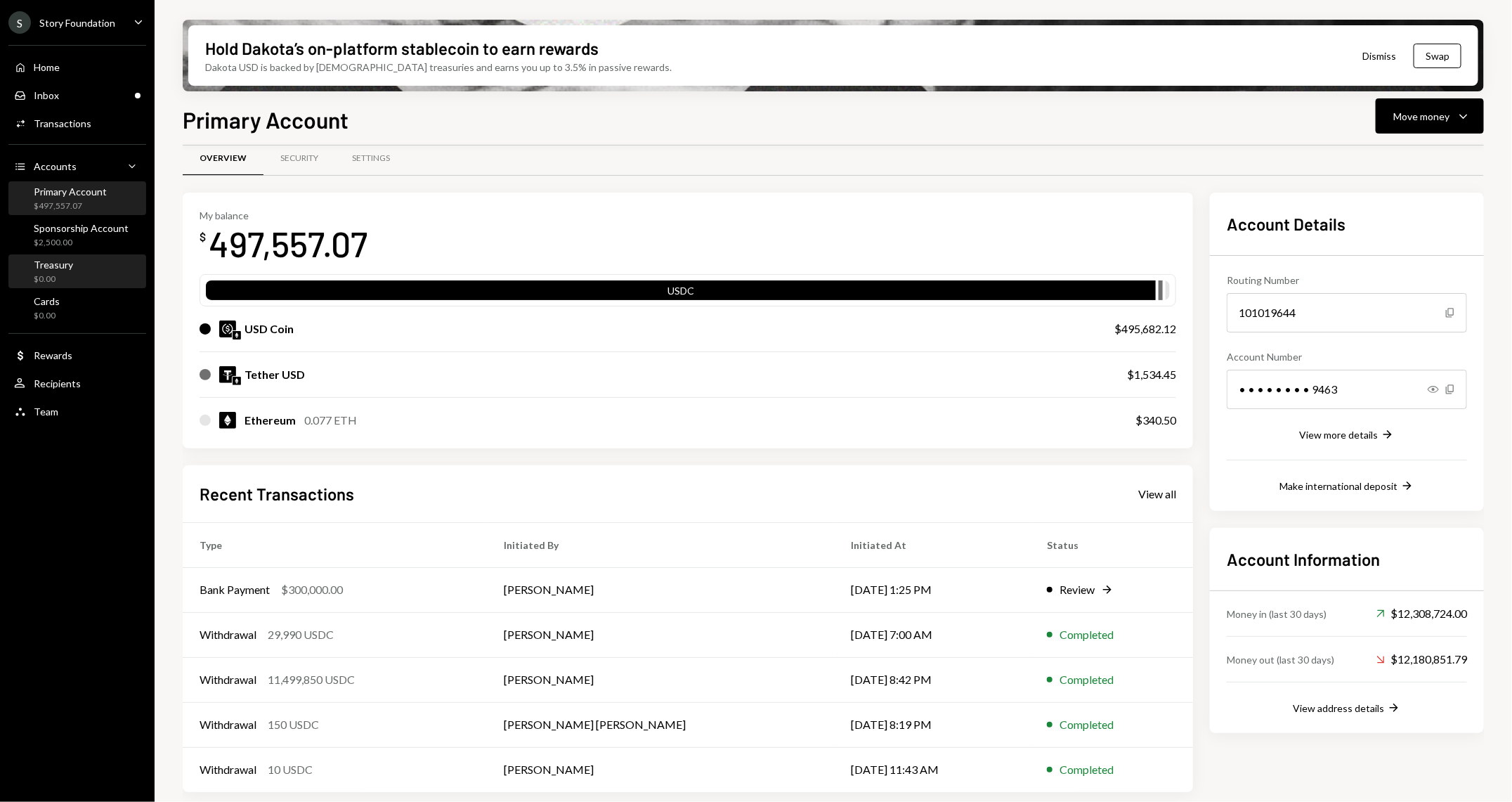
click at [87, 255] on link "Treasury $0.00" at bounding box center [77, 271] width 137 height 34
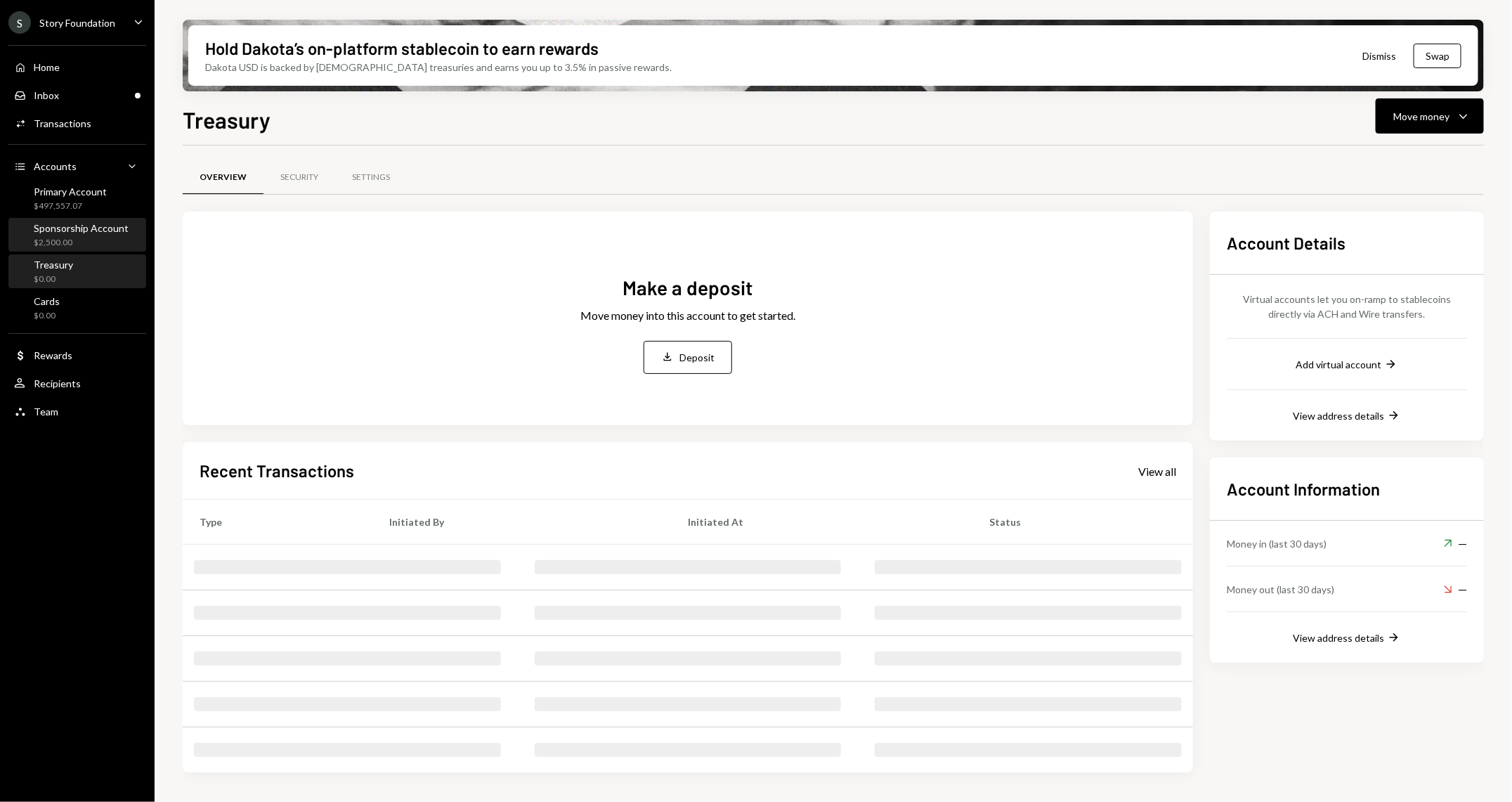
click at [85, 229] on div "Sponsorship Account" at bounding box center [81, 228] width 95 height 12
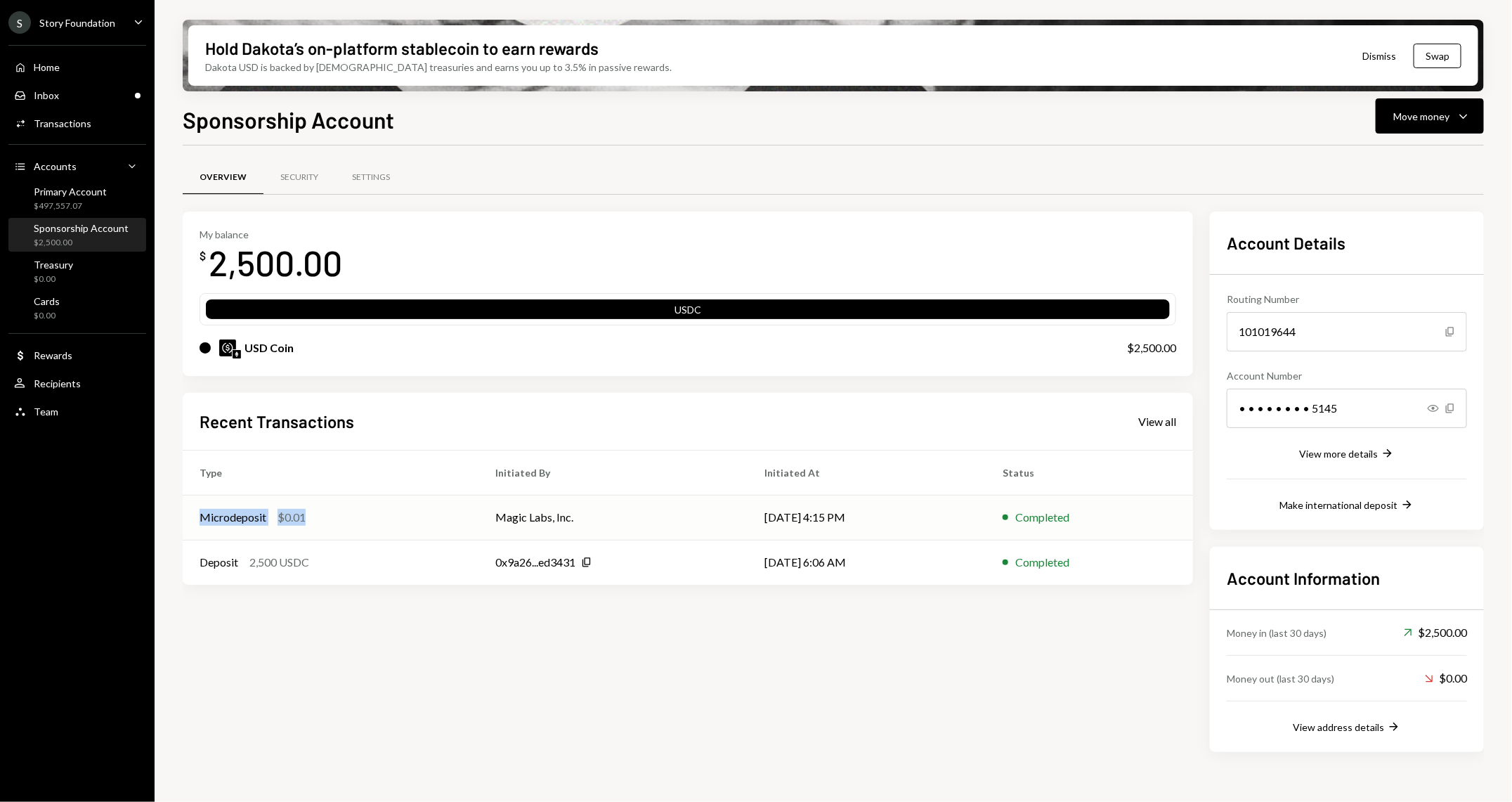
drag, startPoint x: 326, startPoint y: 519, endPoint x: 189, endPoint y: 516, distance: 137.0
click at [189, 516] on td "Microdeposit $0.01" at bounding box center [331, 517] width 296 height 45
click at [458, 689] on div "My balance $ 2,500.00 USDC USD Coin $2,500.00 Recent Transactions View all Type…" at bounding box center [687, 482] width 1010 height 540
click at [84, 99] on div "Inbox Inbox" at bounding box center [78, 95] width 127 height 13
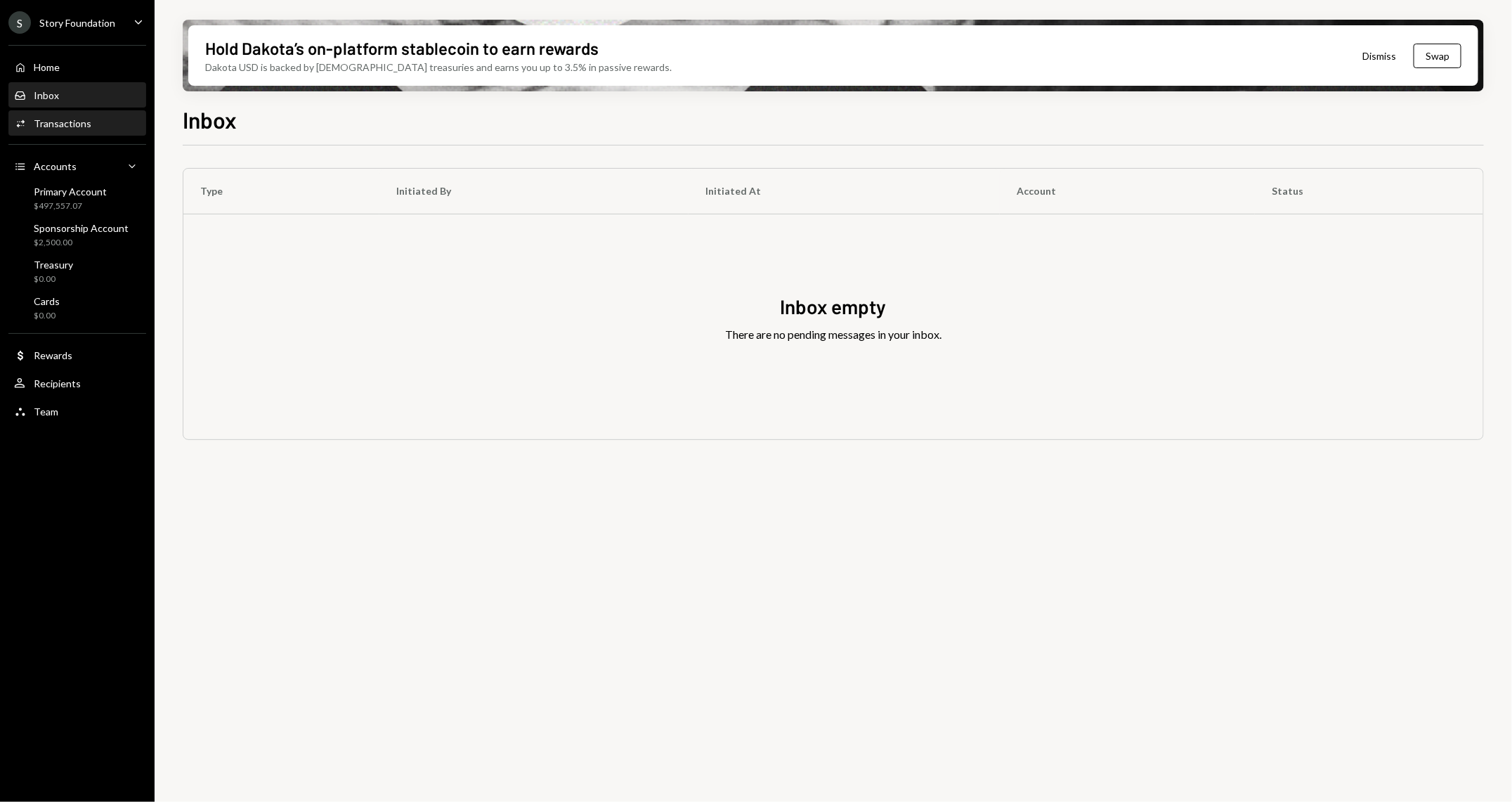
click at [82, 125] on div "Transactions" at bounding box center [62, 123] width 58 height 12
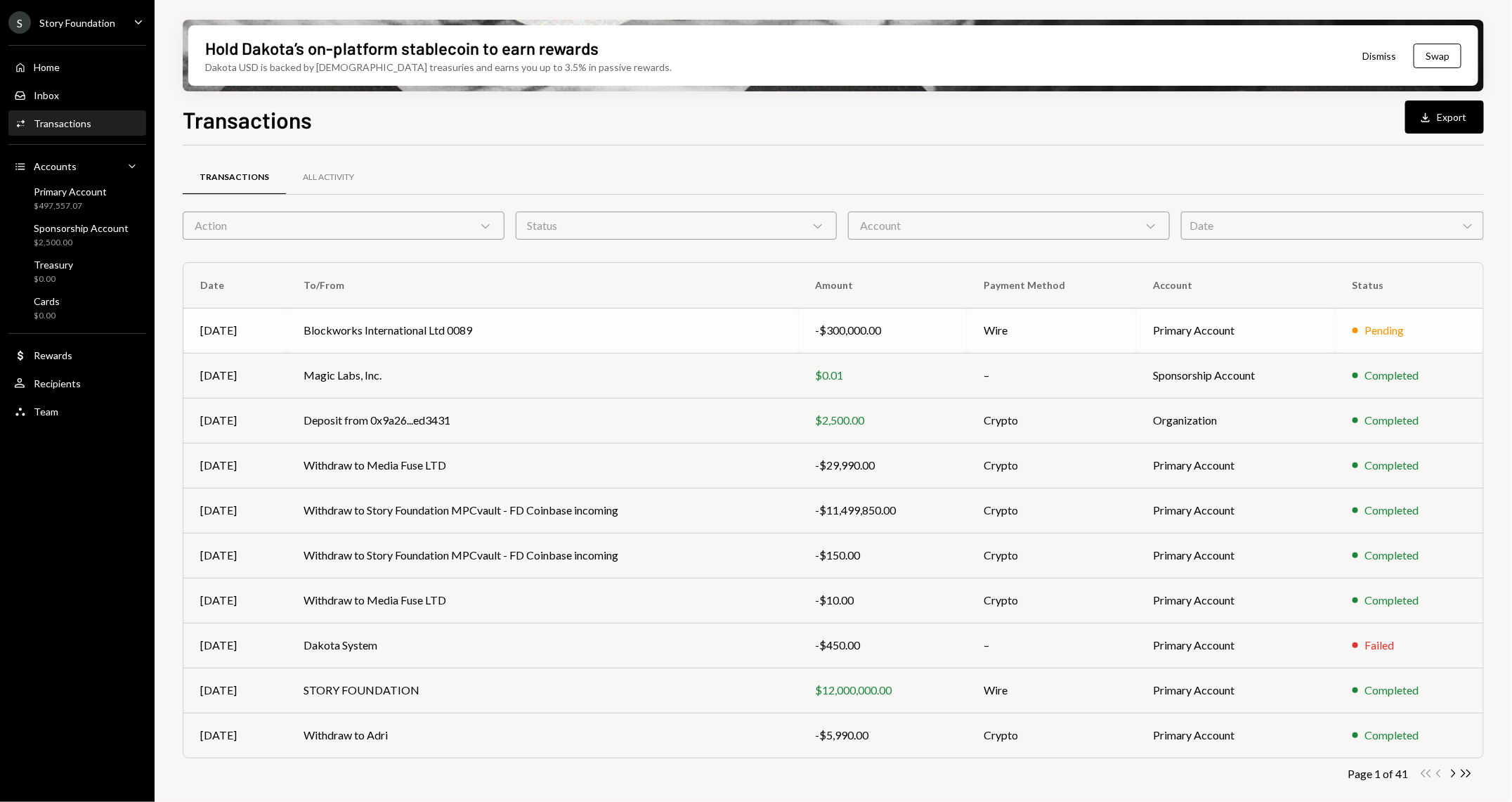
click at [457, 319] on td "Blockworks International Ltd 0089" at bounding box center [542, 330] width 512 height 45
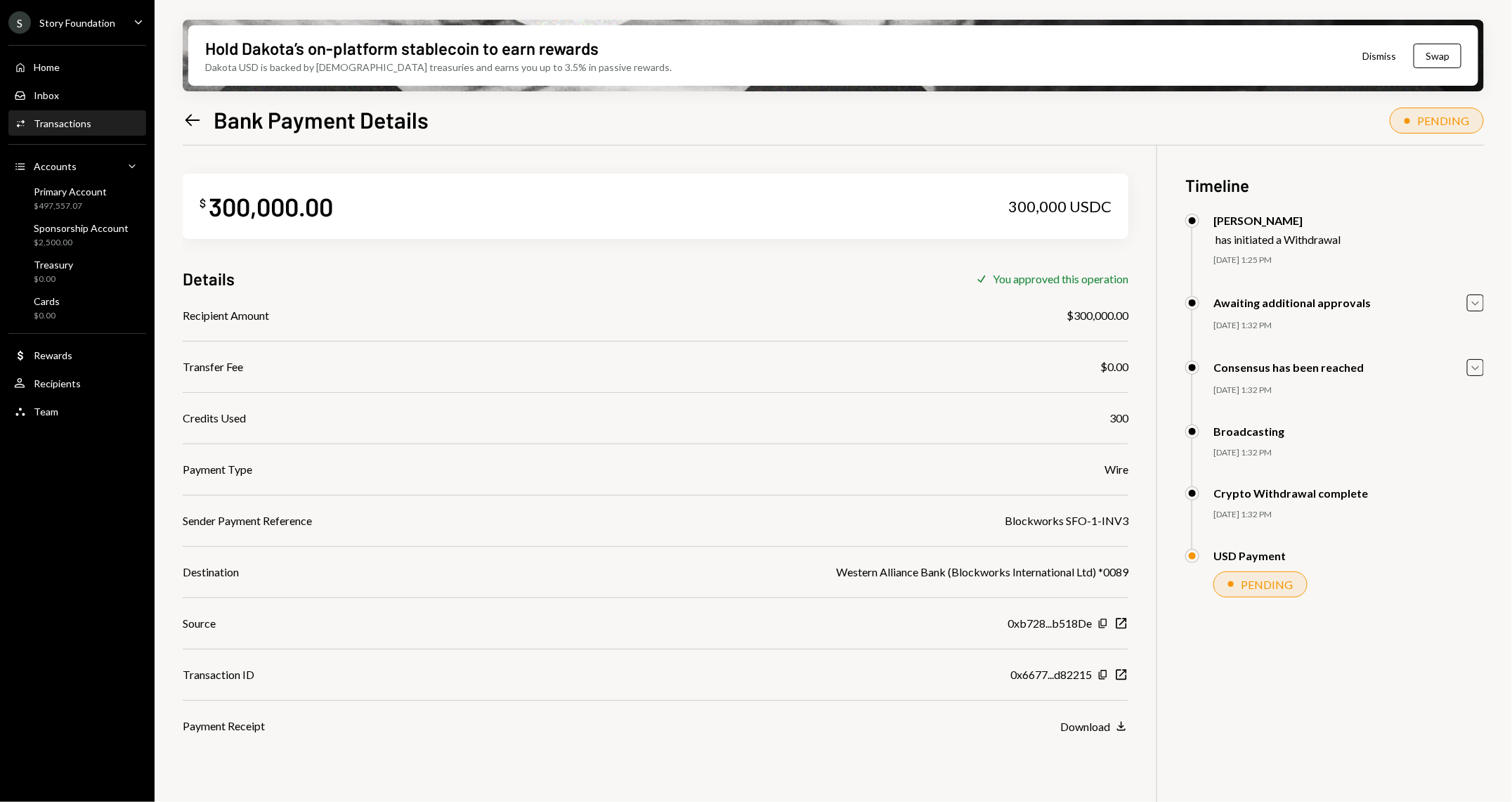
scroll to position [112, 0]
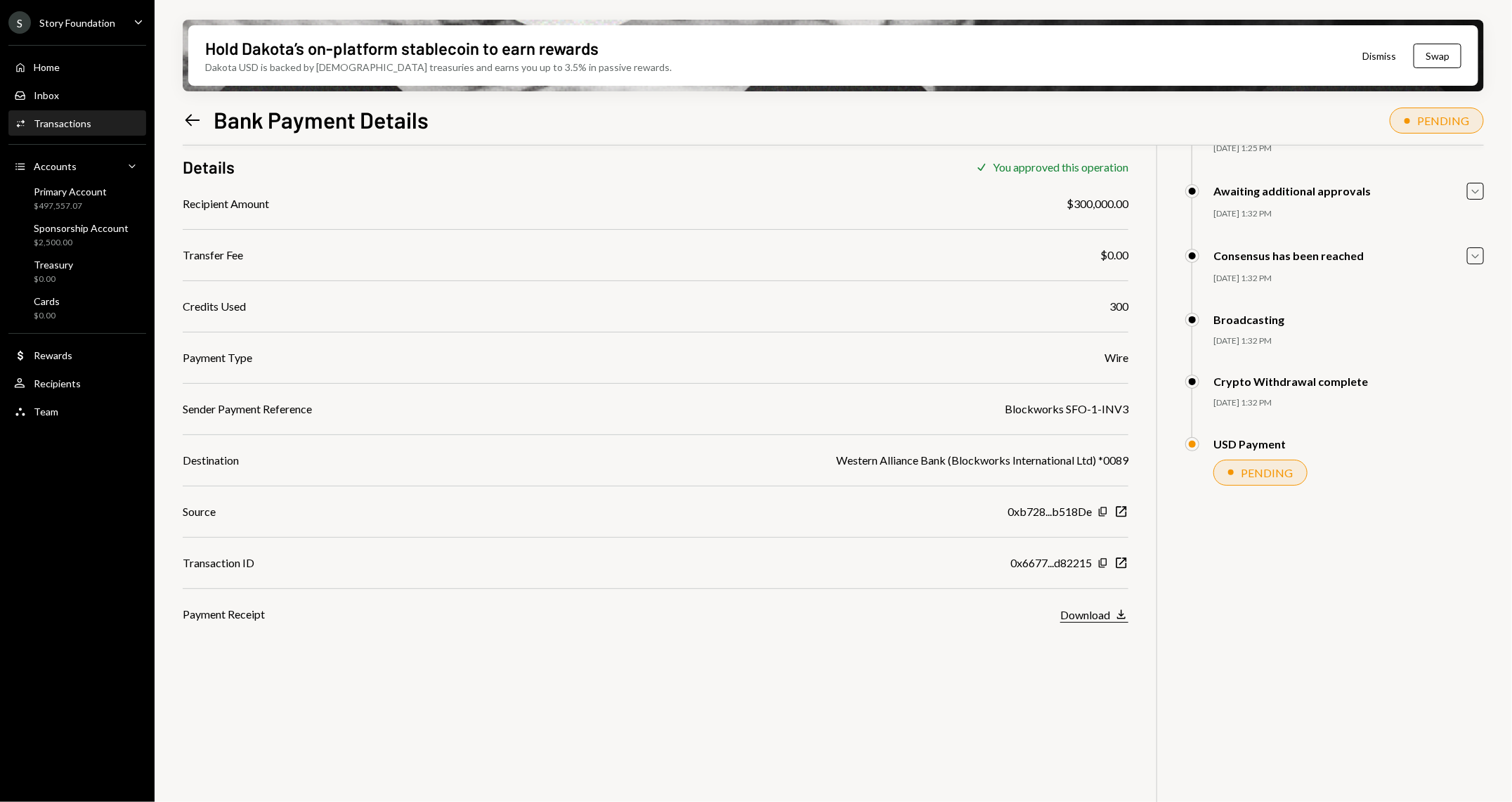
click at [1098, 620] on div "Download" at bounding box center [1085, 614] width 50 height 13
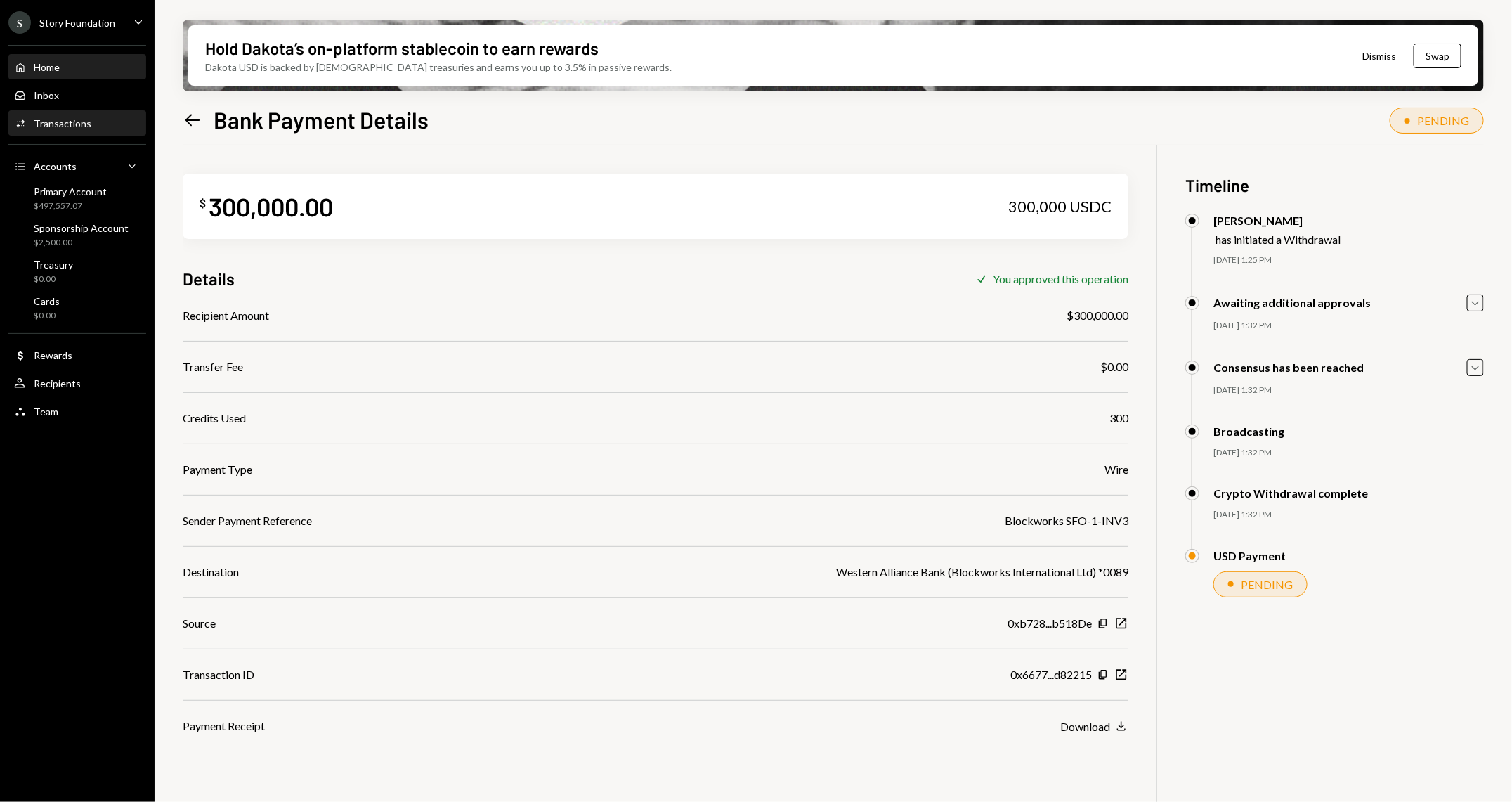
click at [64, 66] on div "Home Home" at bounding box center [78, 67] width 127 height 13
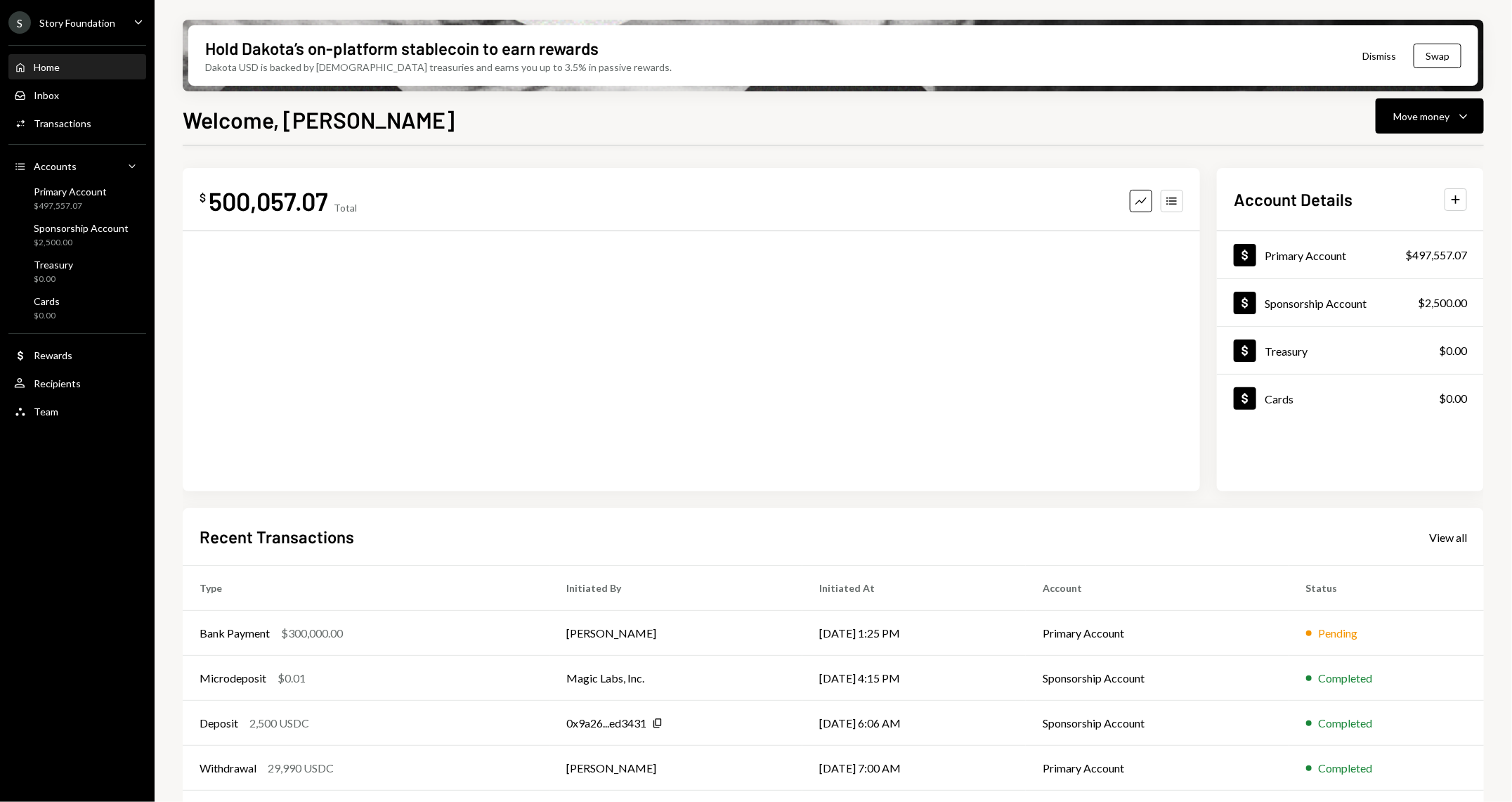
scroll to position [44, 0]
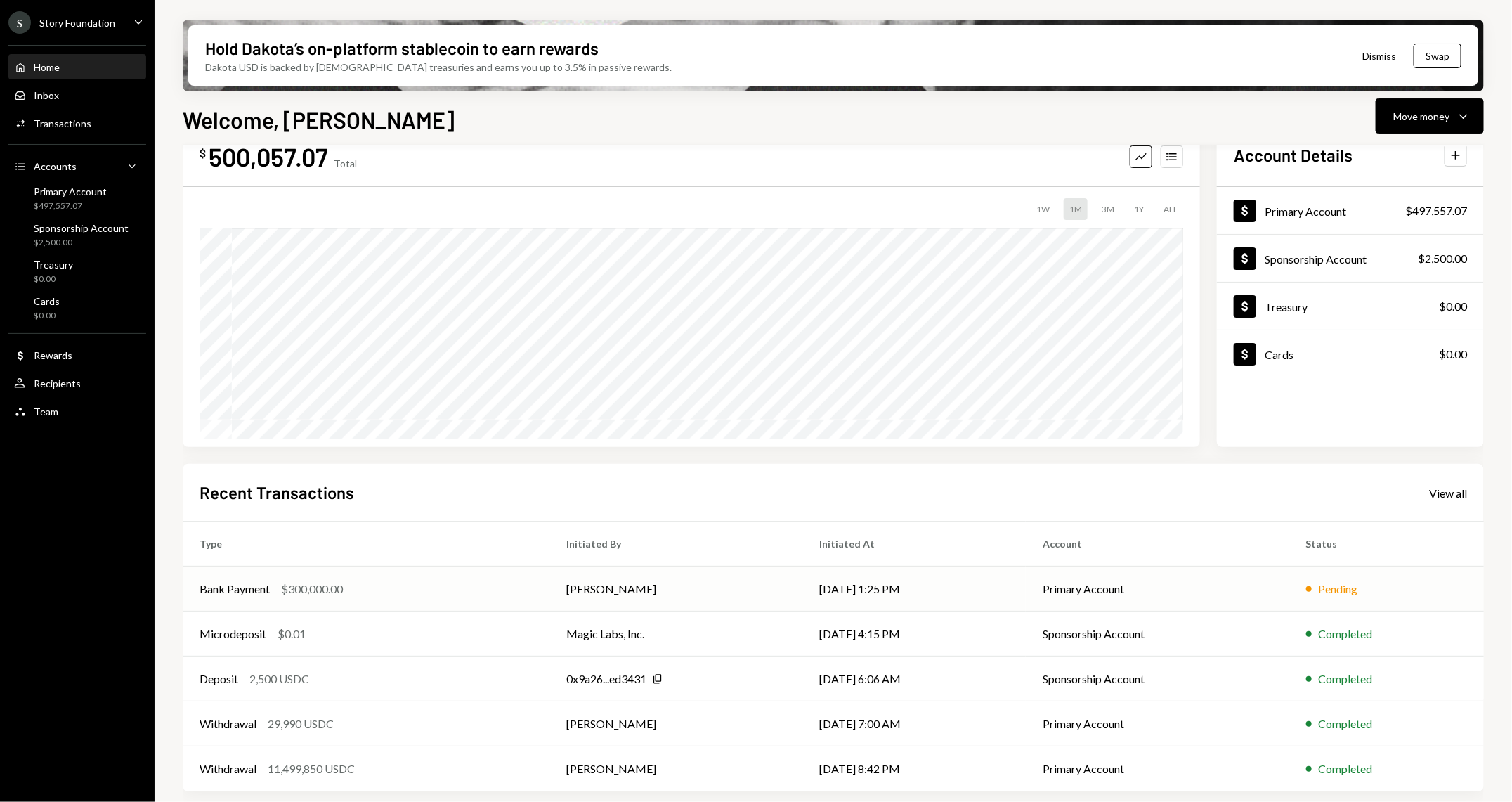
click at [323, 581] on div "$300,000.00" at bounding box center [311, 589] width 62 height 17
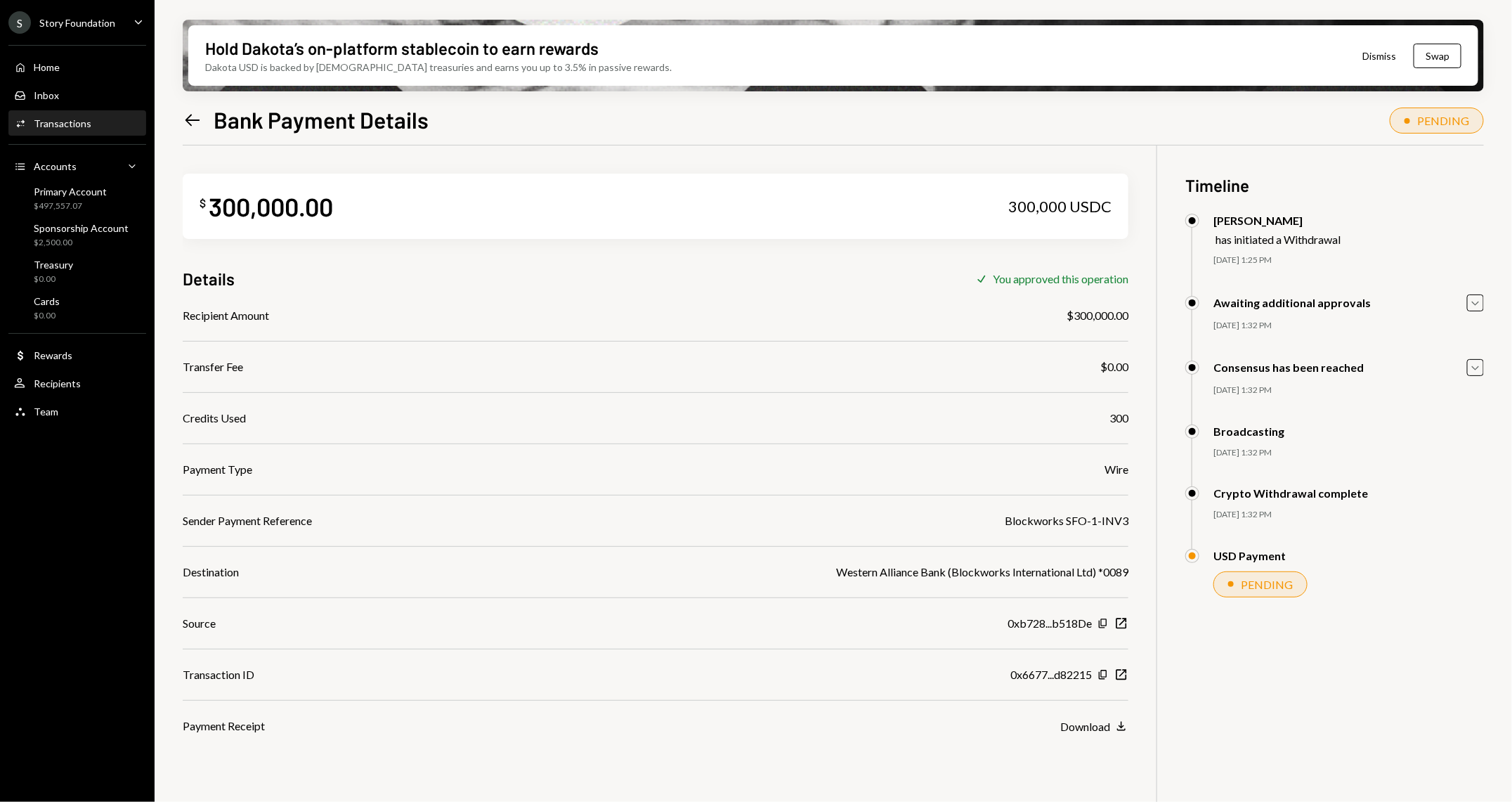
scroll to position [112, 0]
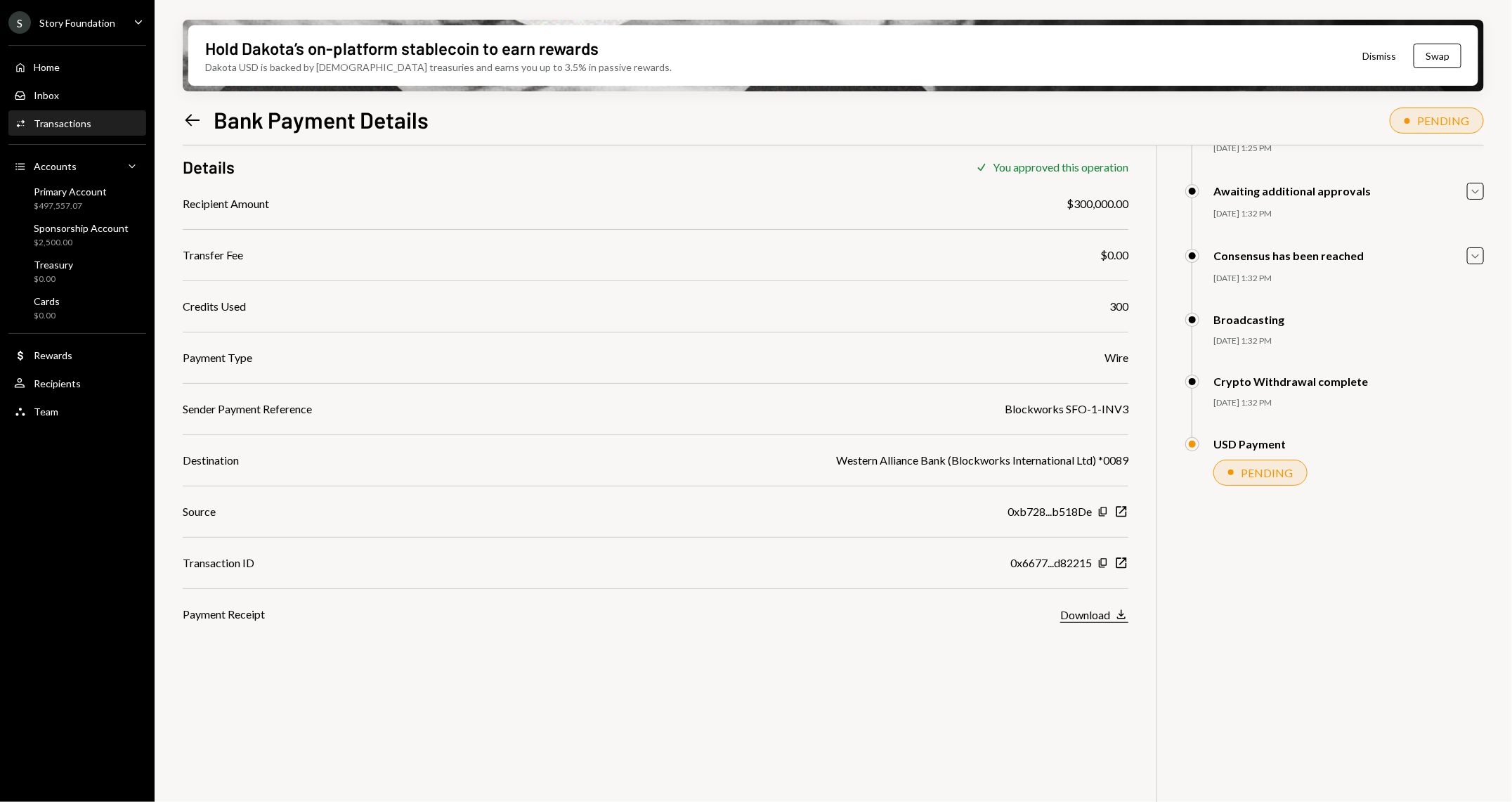
click at [1073, 613] on div "Download" at bounding box center [1085, 614] width 50 height 13
click at [62, 127] on div "Transactions" at bounding box center [62, 123] width 58 height 12
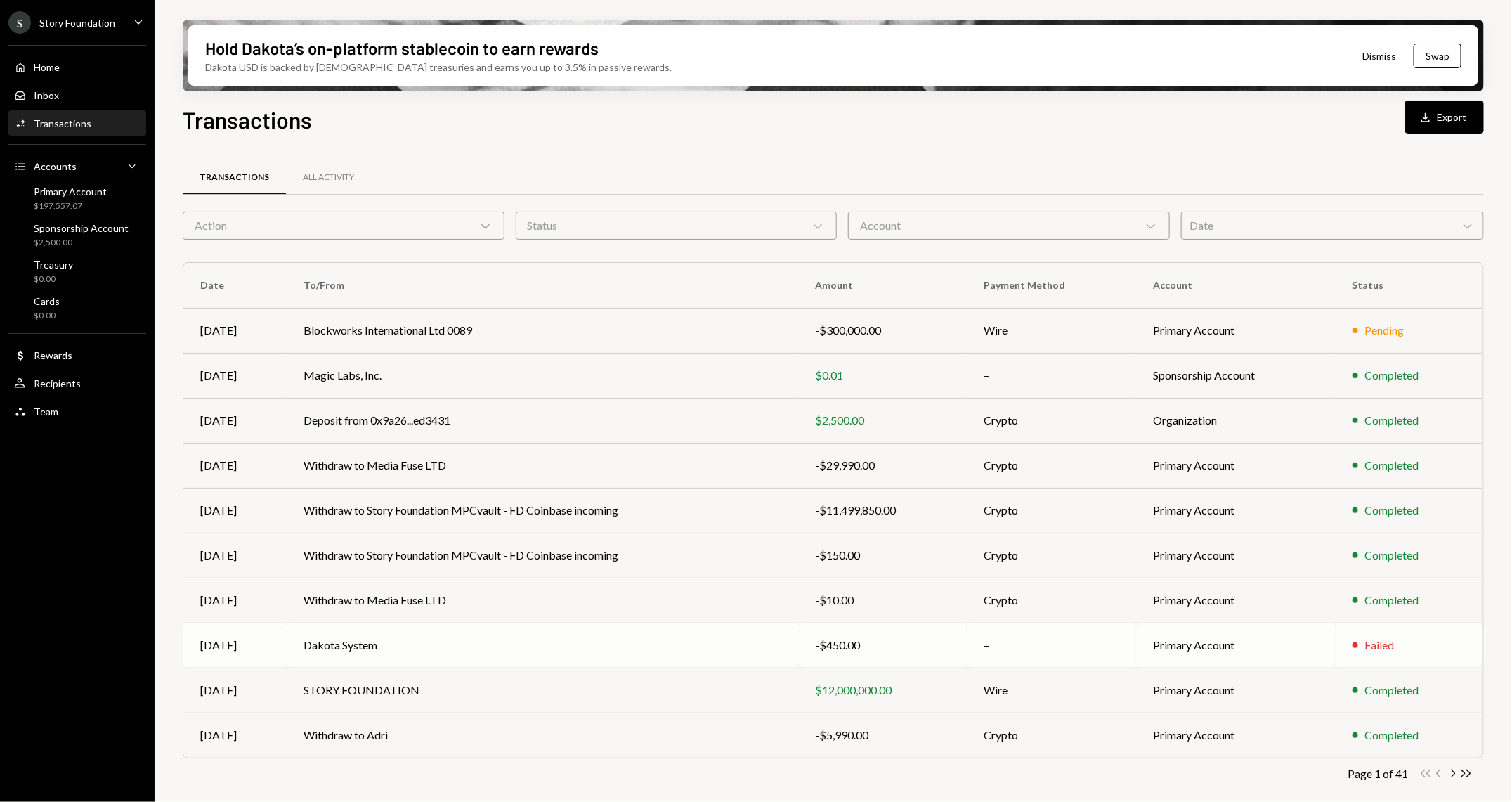
click at [452, 629] on td "Dakota System" at bounding box center [542, 645] width 512 height 45
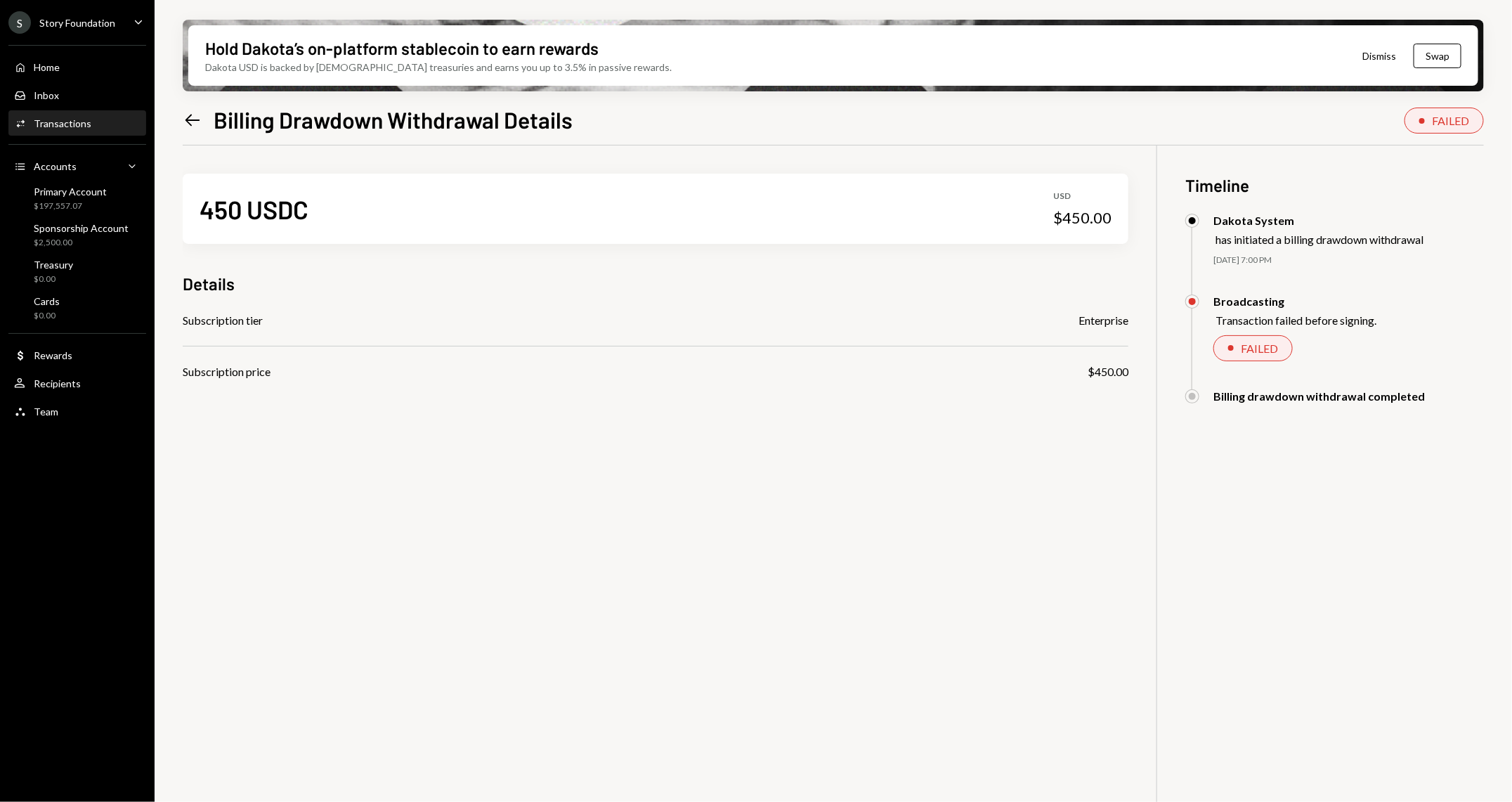
click at [113, 27] on div "Story Foundation" at bounding box center [77, 23] width 76 height 12
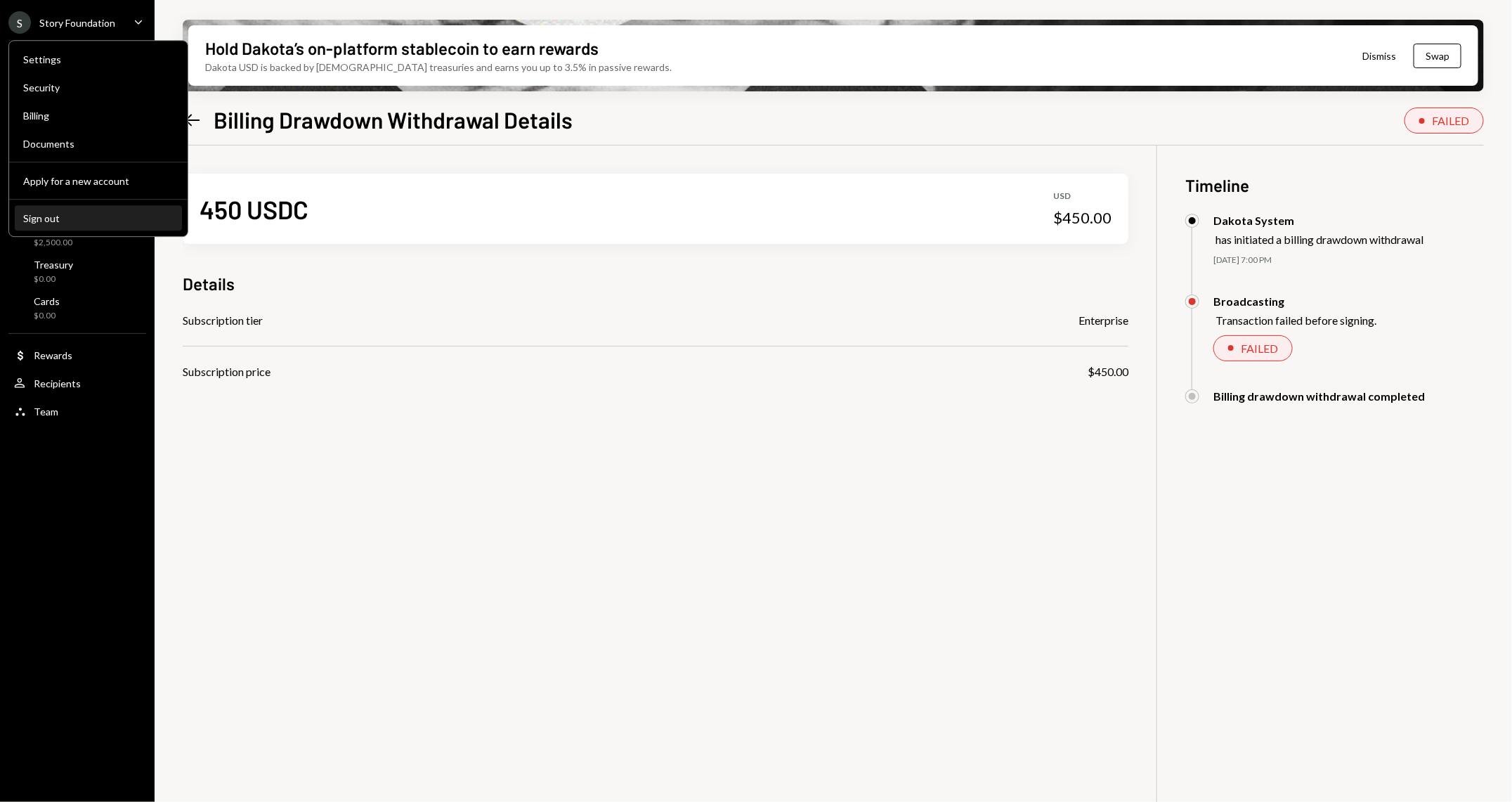
click at [85, 217] on div "Sign out" at bounding box center [98, 218] width 150 height 12
